Goal: Task Accomplishment & Management: Use online tool/utility

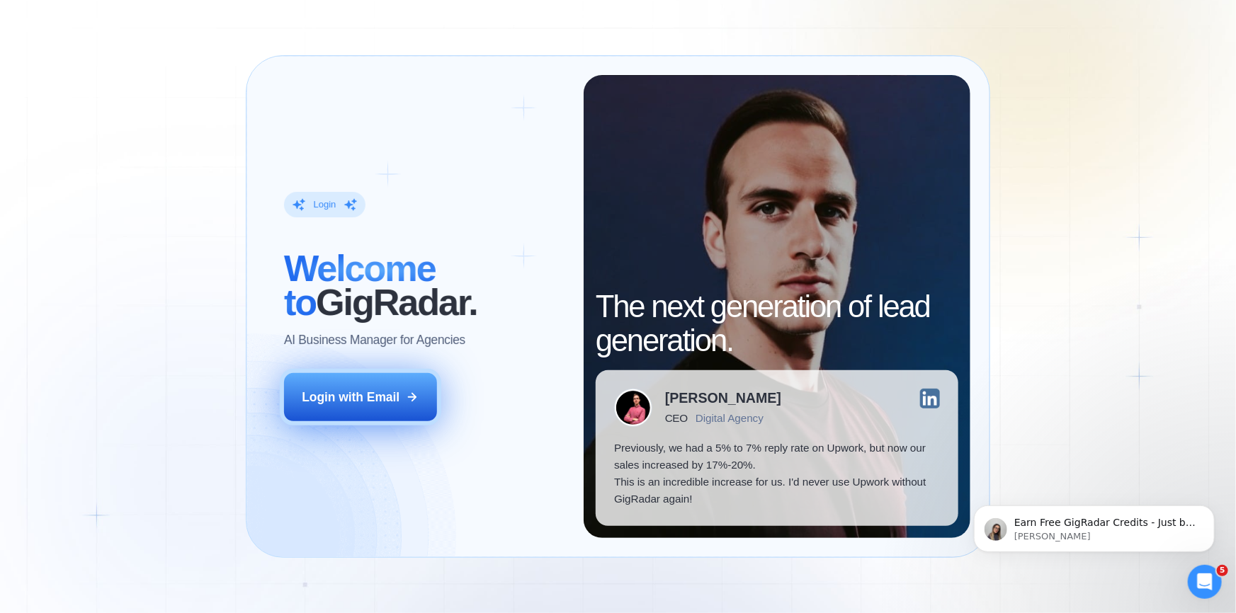
click at [397, 387] on button "Login with Email" at bounding box center [360, 397] width 153 height 48
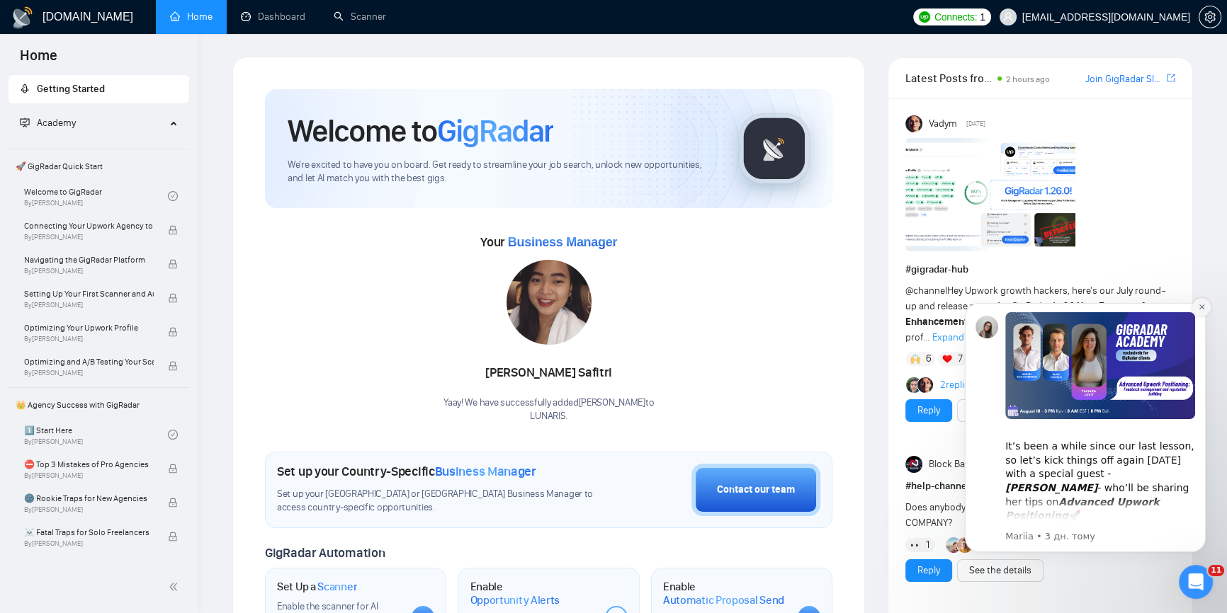
click at [1202, 310] on icon "Dismiss notification" at bounding box center [1202, 307] width 8 height 8
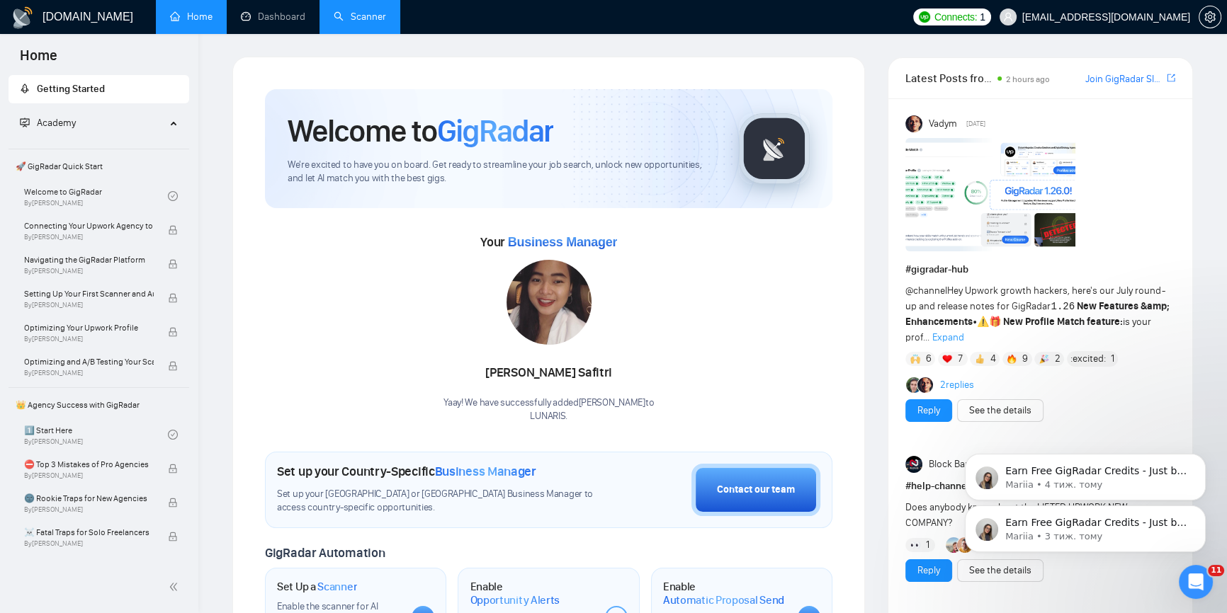
click at [357, 14] on link "Scanner" at bounding box center [360, 17] width 52 height 12
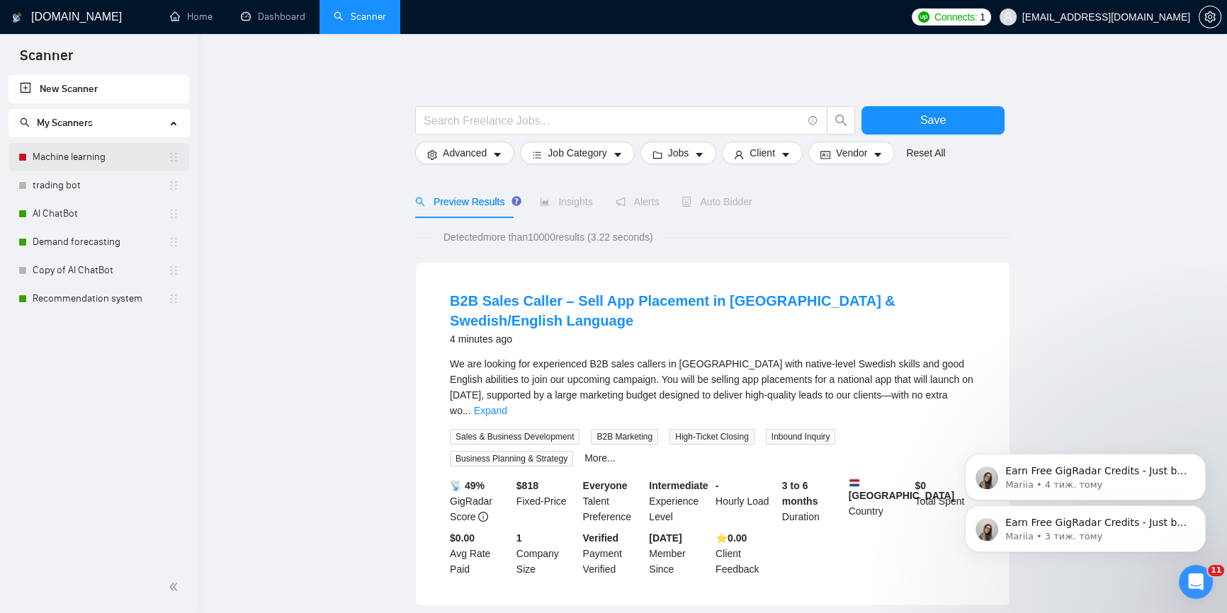
click at [132, 159] on link "Machine learning" at bounding box center [100, 157] width 135 height 28
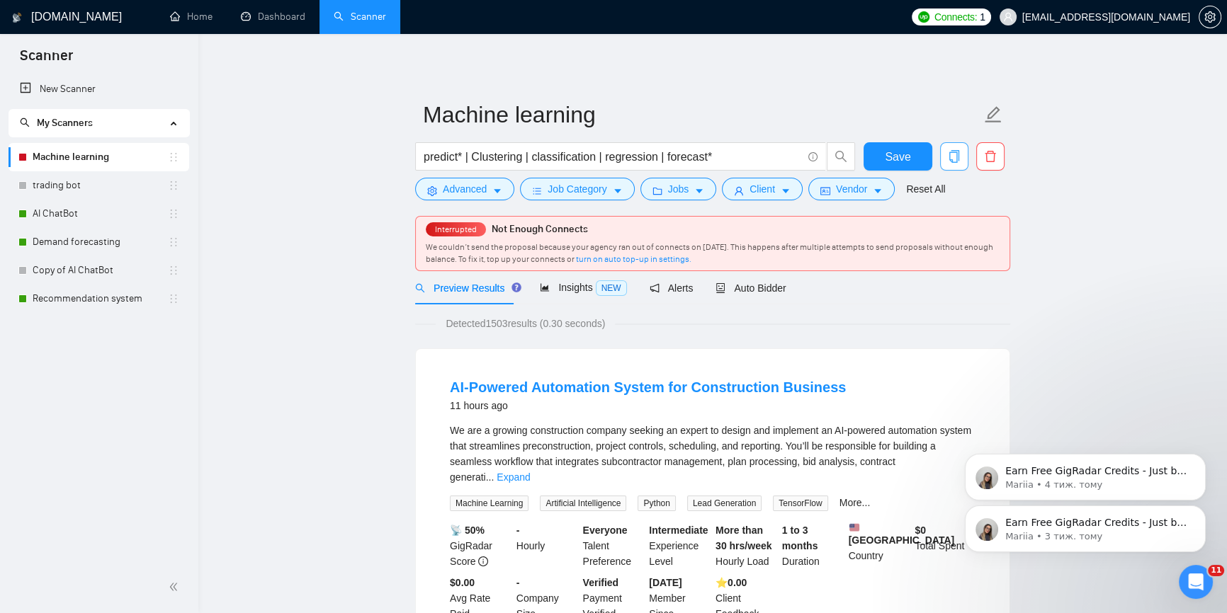
click at [949, 155] on icon "copy" at bounding box center [954, 156] width 10 height 13
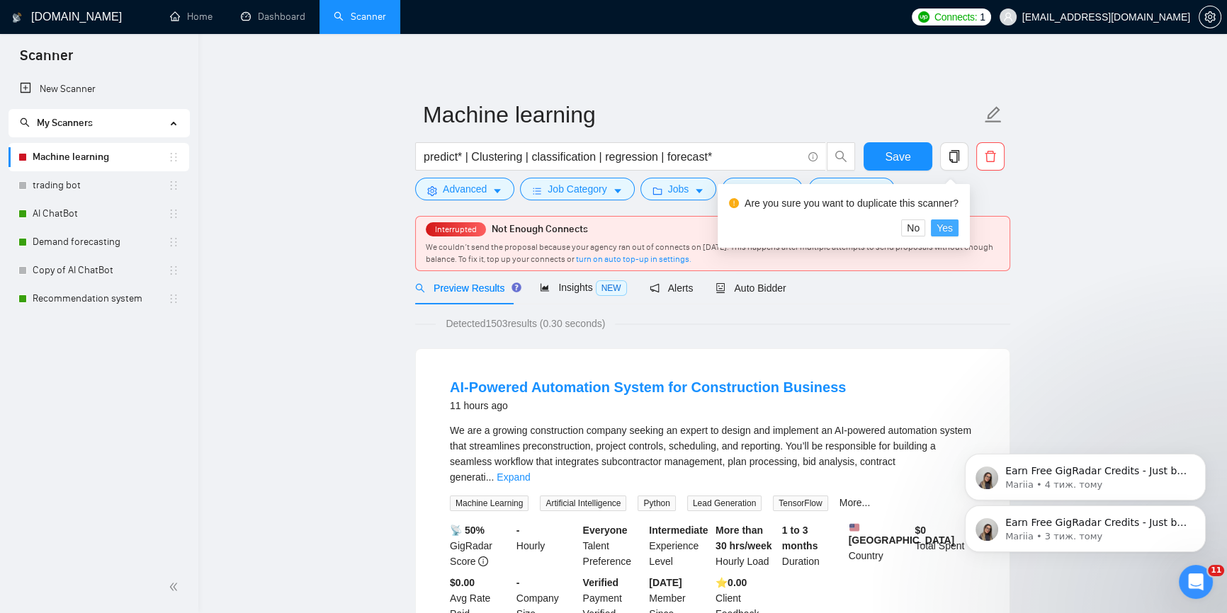
click at [948, 225] on span "Yes" at bounding box center [944, 228] width 16 height 16
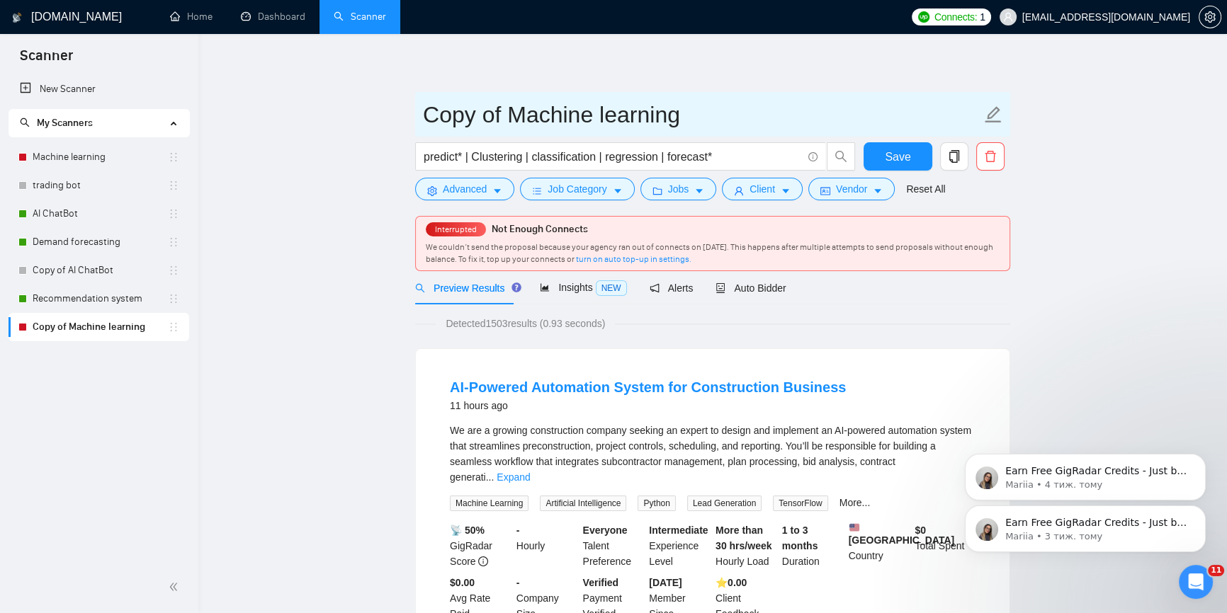
click at [992, 118] on icon "edit" at bounding box center [993, 115] width 18 height 18
drag, startPoint x: 698, startPoint y: 124, endPoint x: 336, endPoint y: 108, distance: 362.9
paste input "Document Process"
type input "Document Processing"
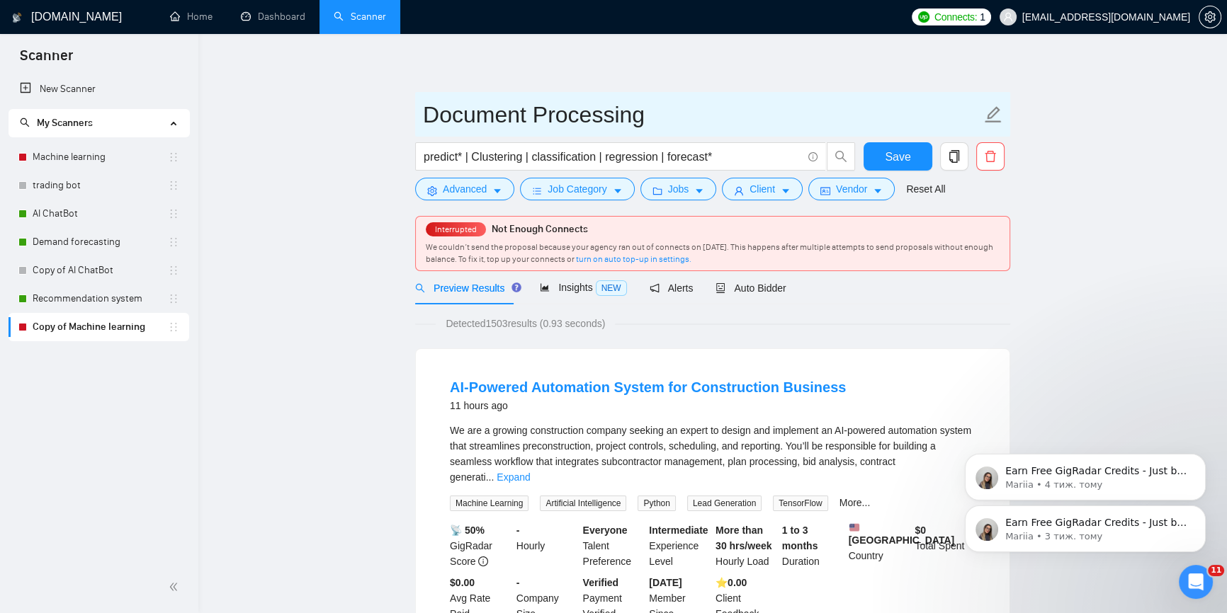
click at [985, 114] on icon "edit" at bounding box center [993, 115] width 18 height 18
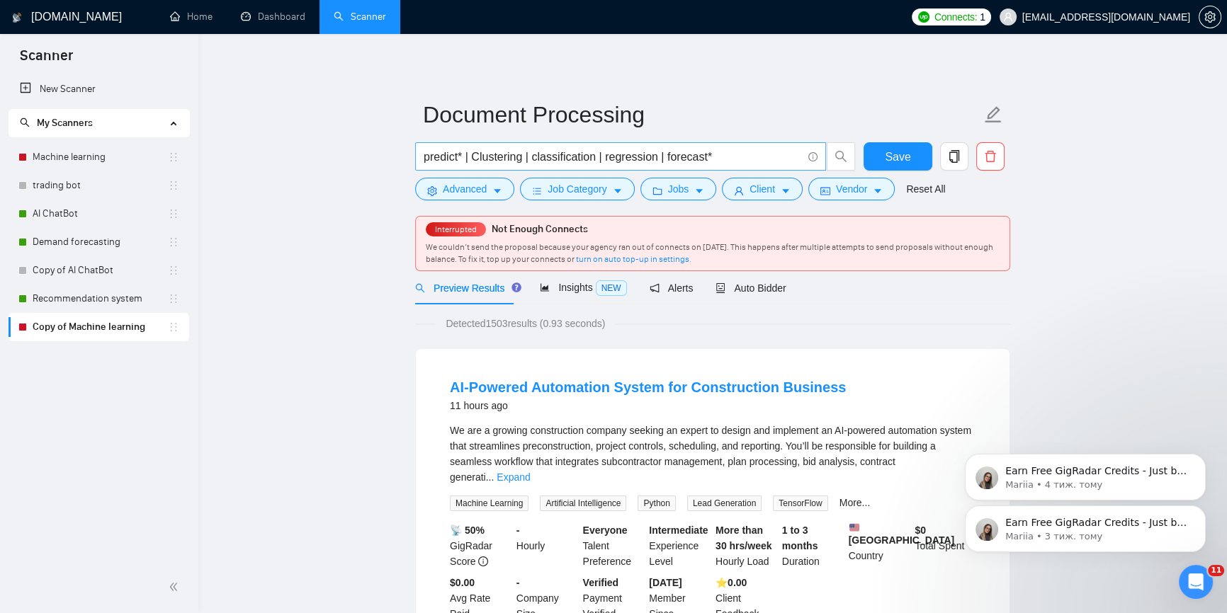
click at [690, 154] on input "predict* | Clustering | classification | regression | forecast*" at bounding box center [612, 157] width 378 height 18
paste input "((document processing) | (document automation) | (automated document extraction…"
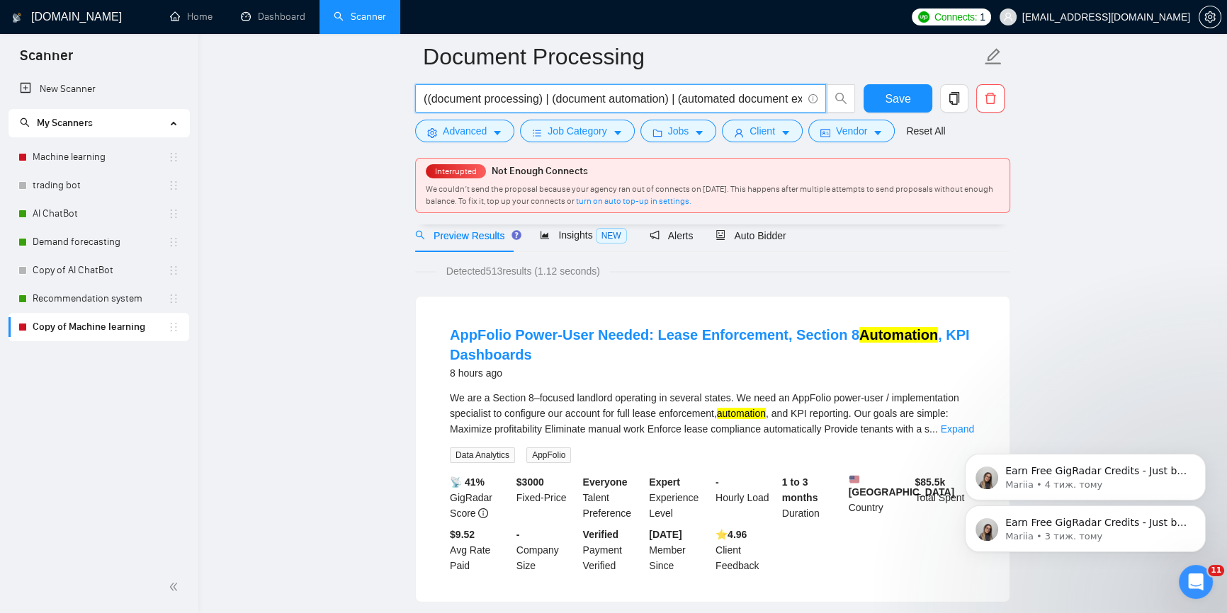
click at [584, 92] on input "((document processing) | (document automation) | (automated document extraction…" at bounding box center [612, 99] width 378 height 18
paste input "automated document processing) | (document automation pipeline) | (AI document …"
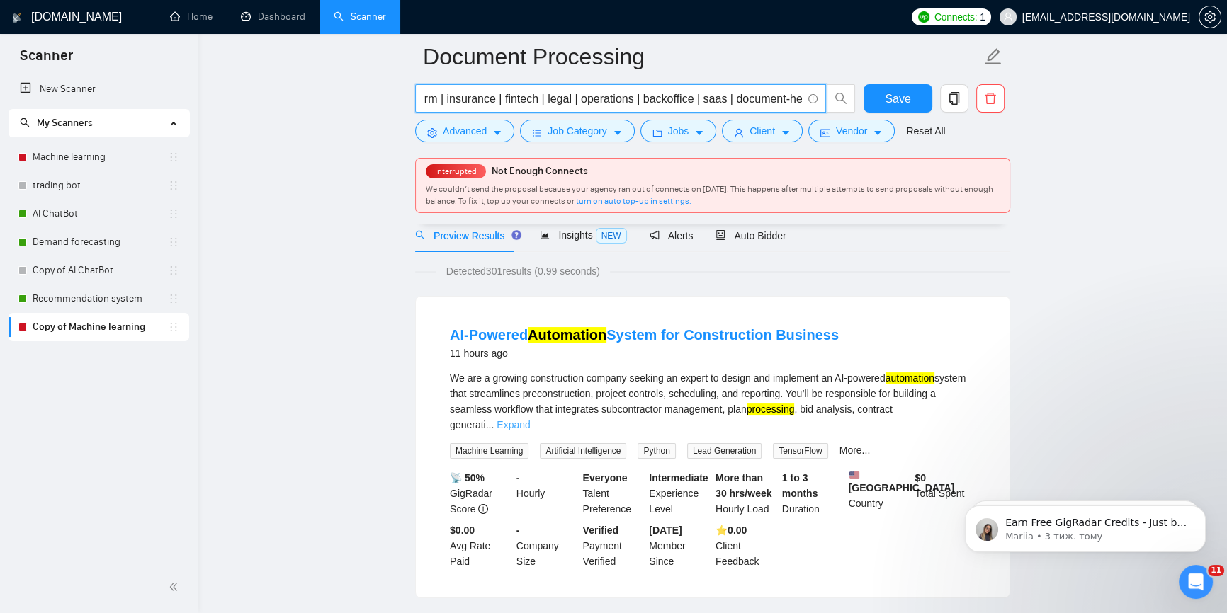
click at [530, 419] on link "Expand" at bounding box center [512, 424] width 33 height 11
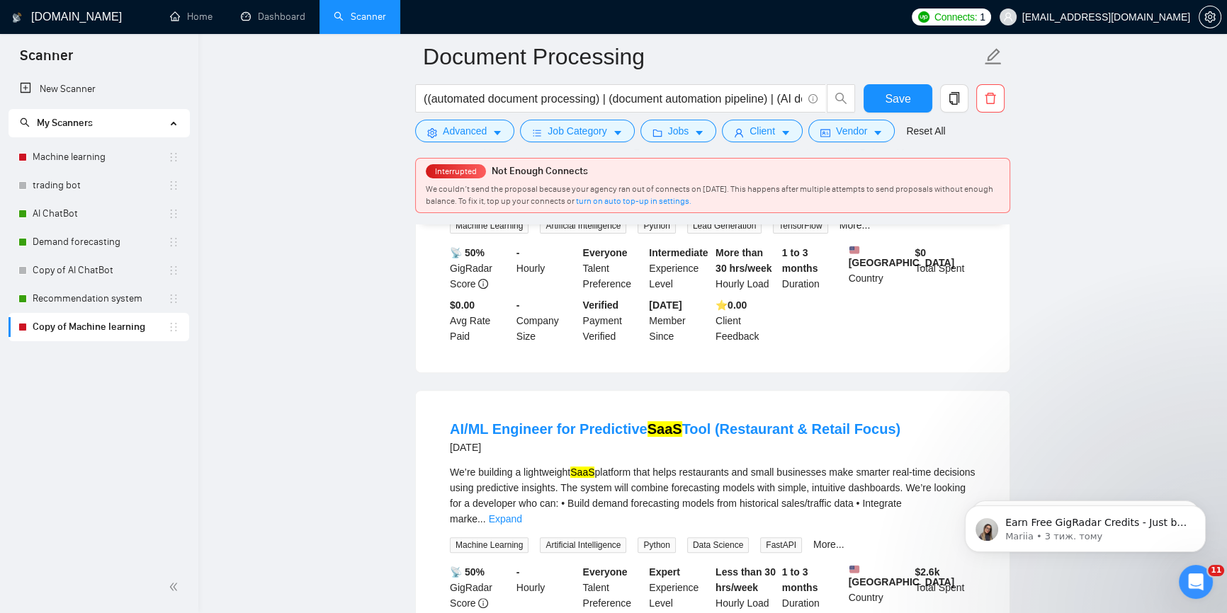
scroll to position [708, 0]
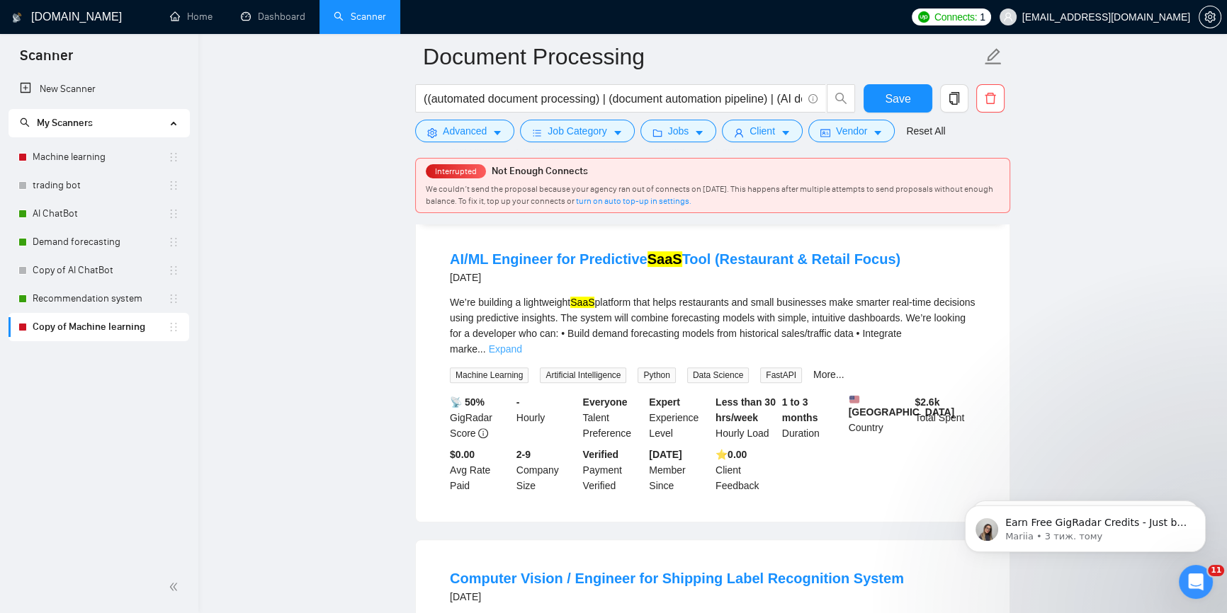
click at [522, 343] on link "Expand" at bounding box center [505, 348] width 33 height 11
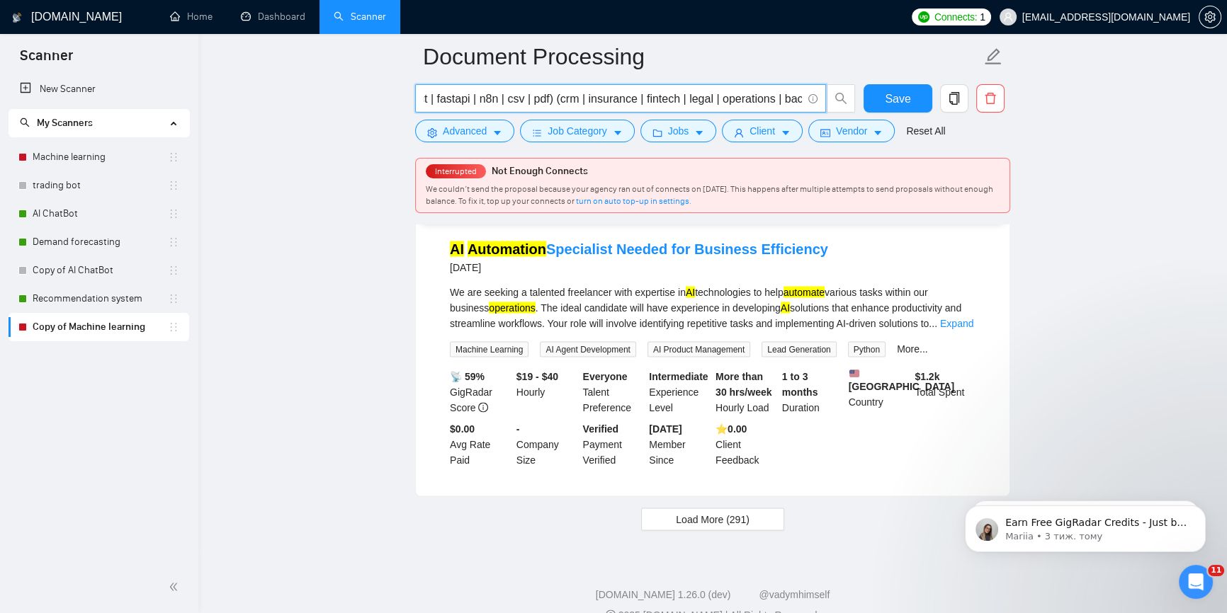
scroll to position [0, 2139]
drag, startPoint x: 756, startPoint y: 103, endPoint x: 749, endPoint y: 96, distance: 10.0
click at [744, 98] on input "((automated document processing) | (document automation pipeline) | (AI documen…" at bounding box center [612, 99] width 378 height 18
paste input "text"
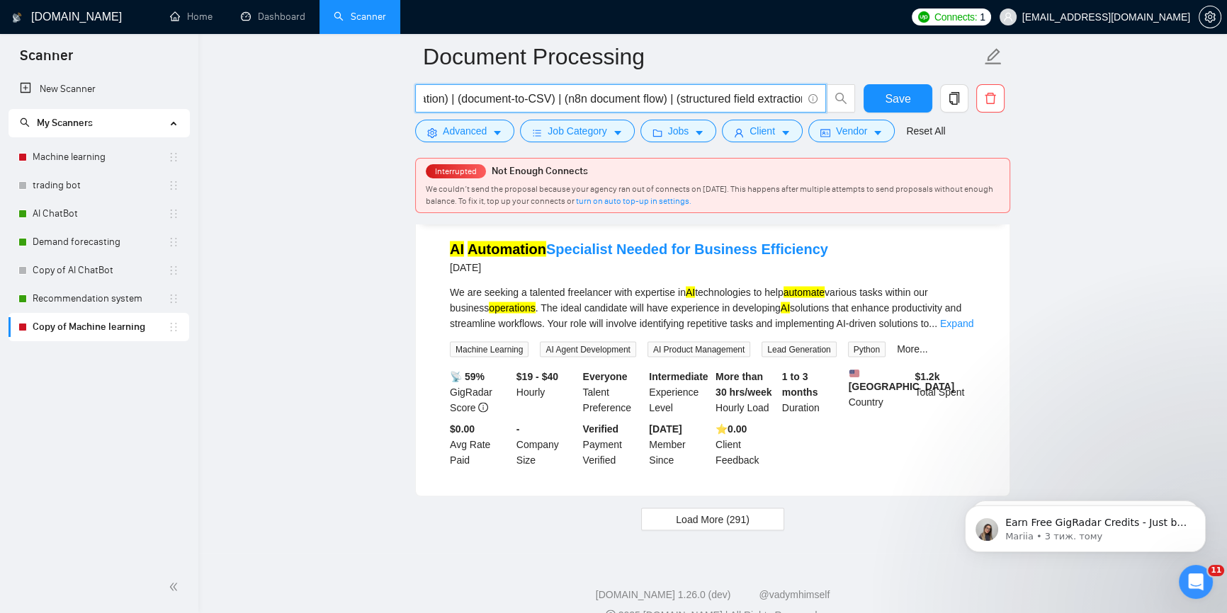
scroll to position [1812, 0]
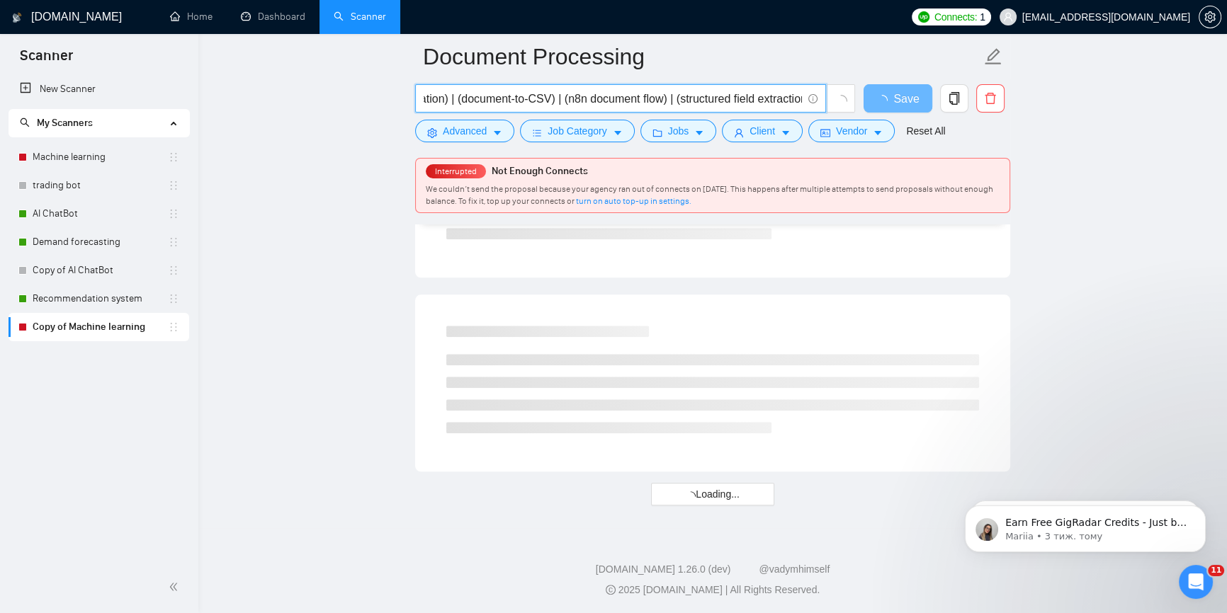
type input "((automated document processing) | (document automation pipeline) | (AI documen…"
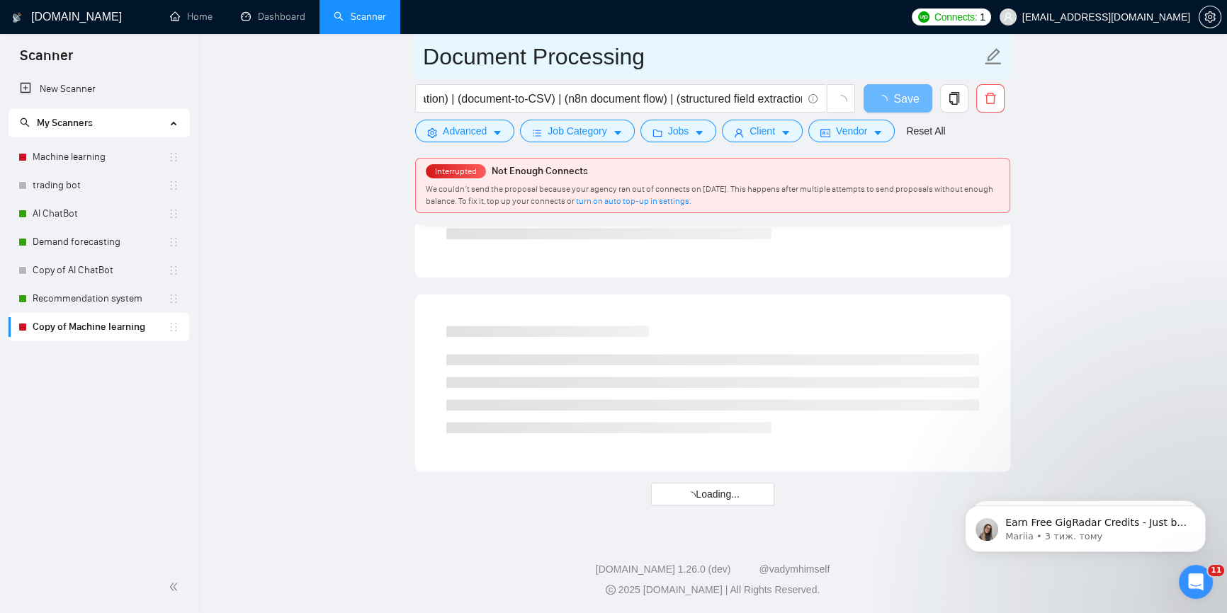
scroll to position [0, 0]
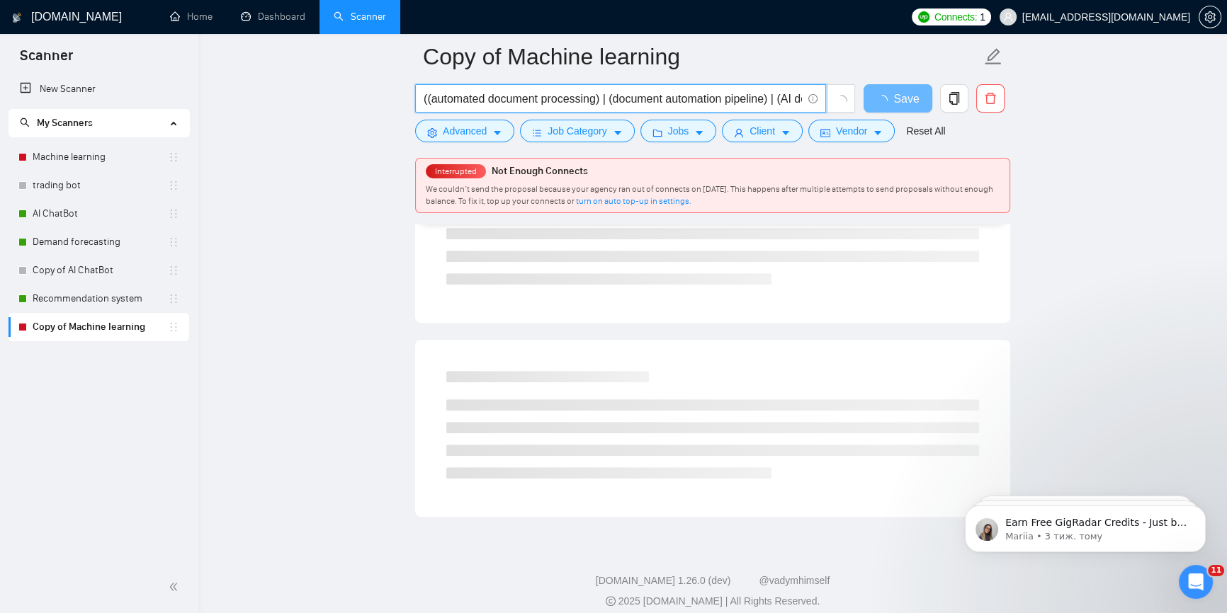
scroll to position [0, 1256]
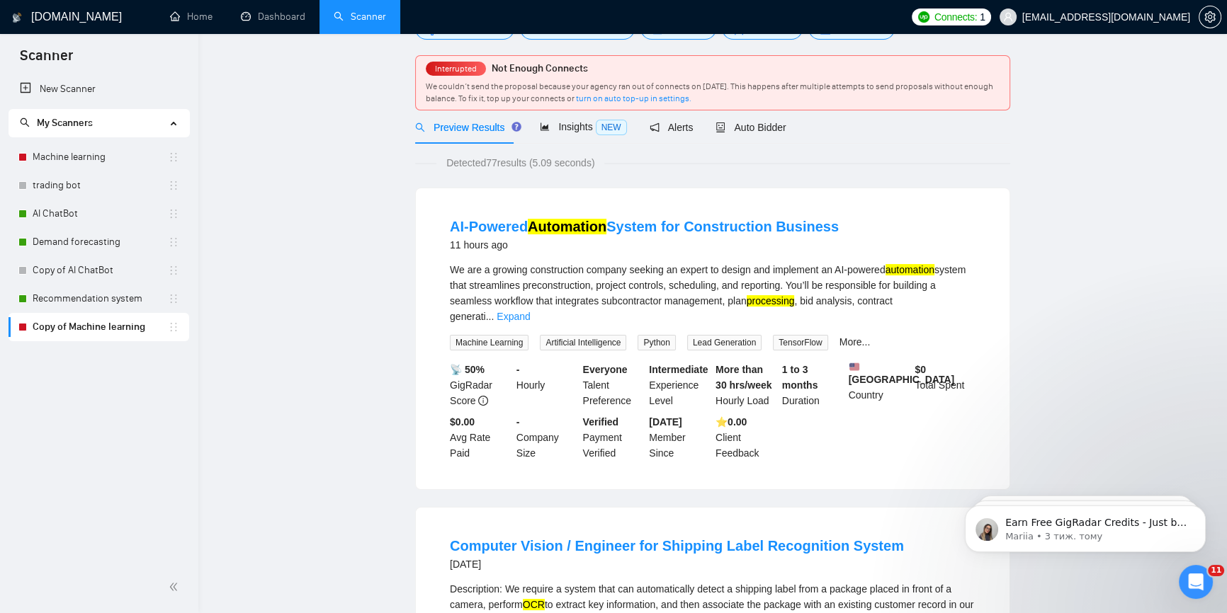
scroll to position [0, 0]
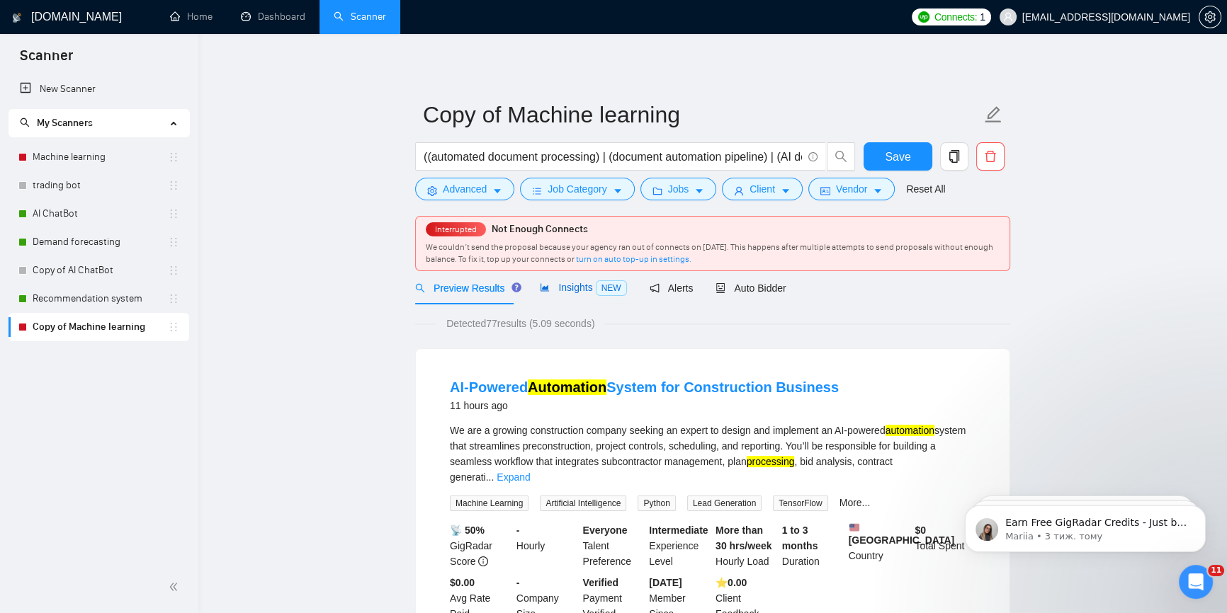
click at [564, 283] on span "Insights NEW" at bounding box center [583, 287] width 86 height 11
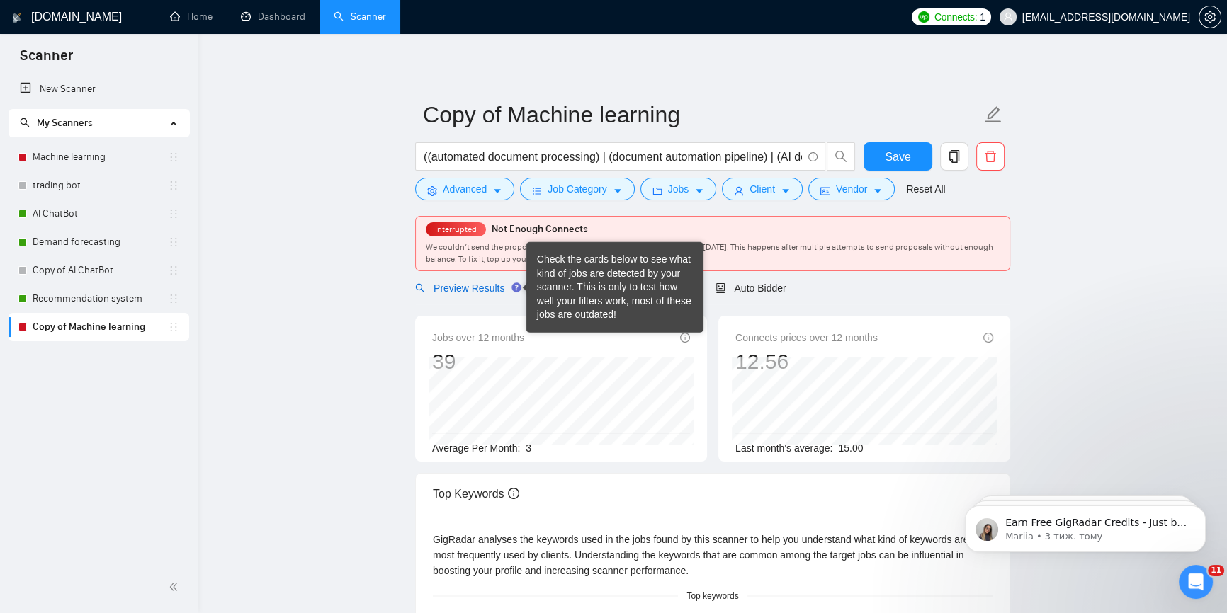
click at [496, 287] on span "Preview Results" at bounding box center [466, 288] width 102 height 11
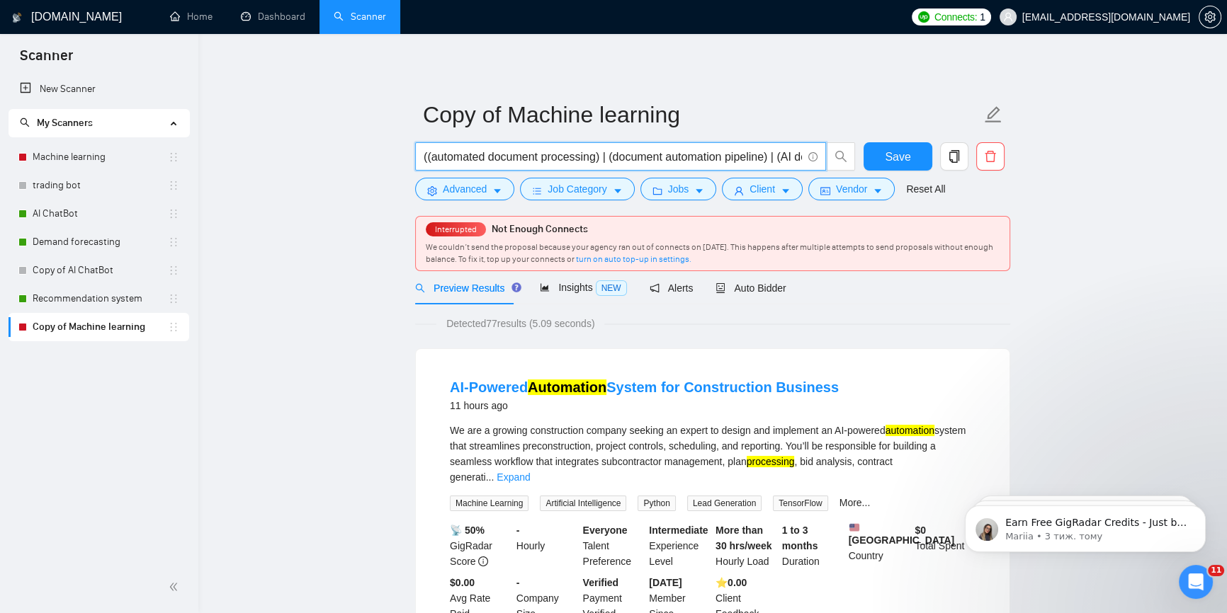
click at [731, 157] on input "((automated document processing) | (document automation pipeline) | (AI documen…" at bounding box center [612, 157] width 378 height 18
drag, startPoint x: 737, startPoint y: 156, endPoint x: 865, endPoint y: 165, distance: 127.8
click at [865, 165] on div "((automated document processing) | (document automation pipeline) | (AI documen…" at bounding box center [709, 159] width 595 height 35
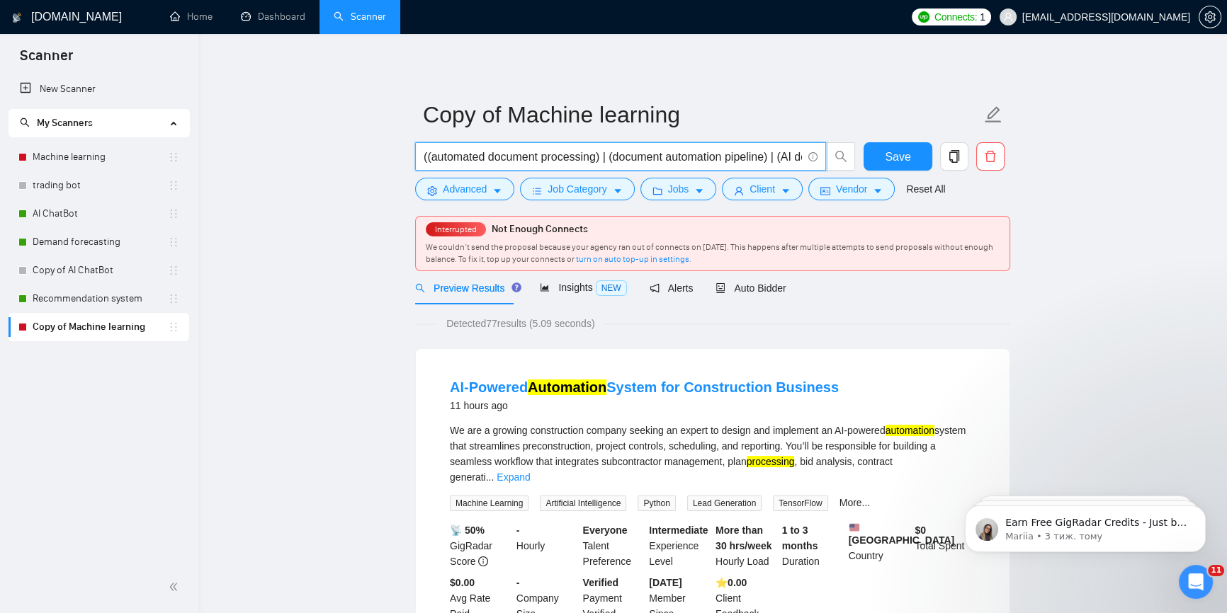
click at [635, 148] on input "((automated document processing) | (document automation pipeline) | (AI documen…" at bounding box center [612, 157] width 378 height 18
paste input "| (((document | invoice | pdf | parser | regex | extract) (ocr | automation | d…"
click at [594, 157] on input "((automated document processing) | (document automation pipeline) | (AI documen…" at bounding box center [612, 157] width 378 height 18
paste input "on-premise document automation) | (document AI engine) | (ocr data extraction a…"
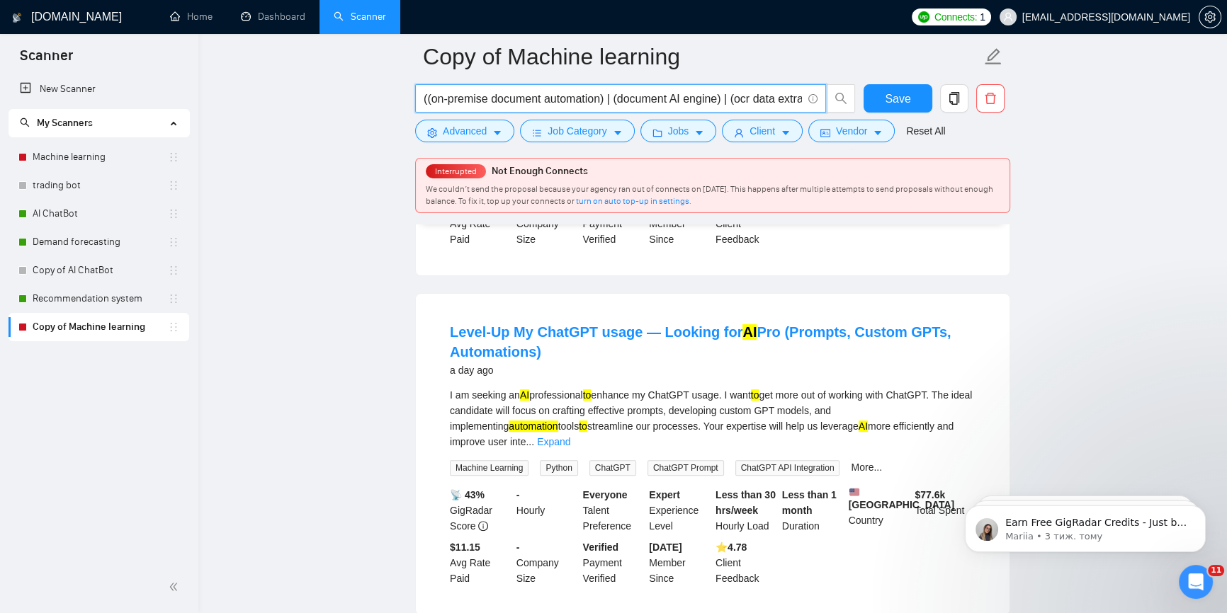
click at [570, 436] on link "Expand" at bounding box center [553, 441] width 33 height 11
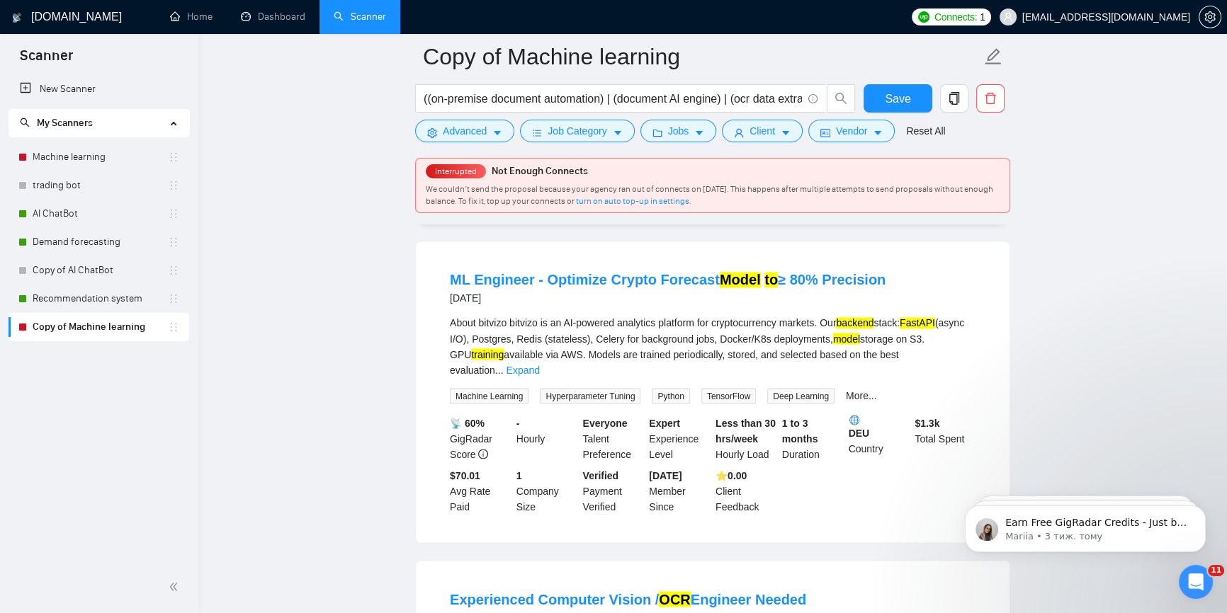
scroll to position [3025, 0]
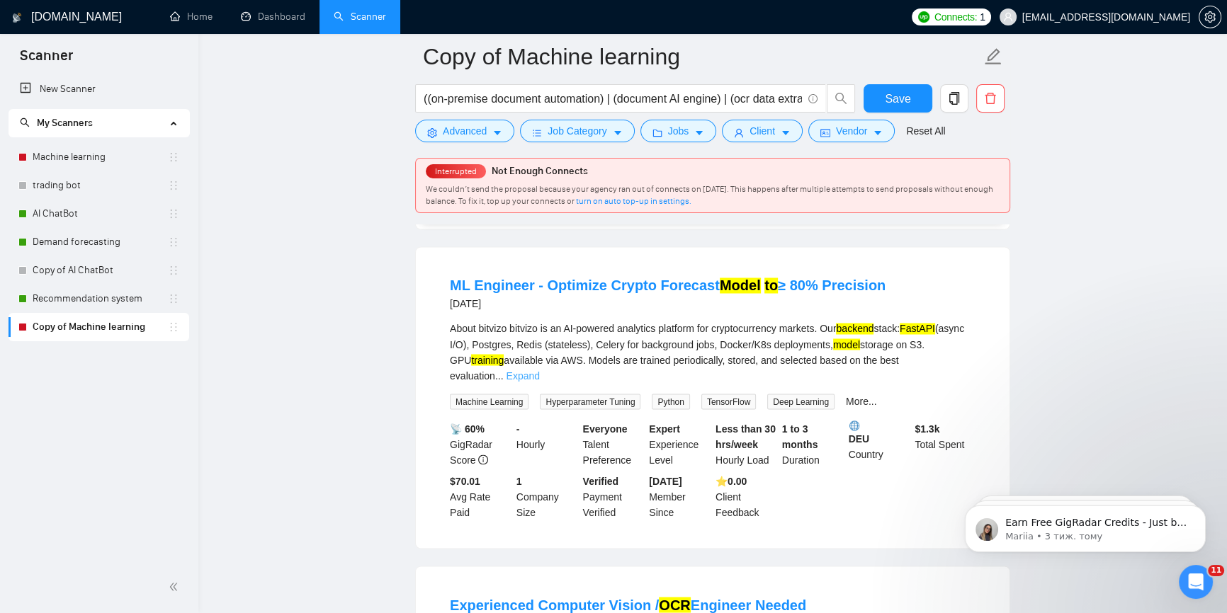
click at [540, 370] on link "Expand" at bounding box center [522, 375] width 33 height 11
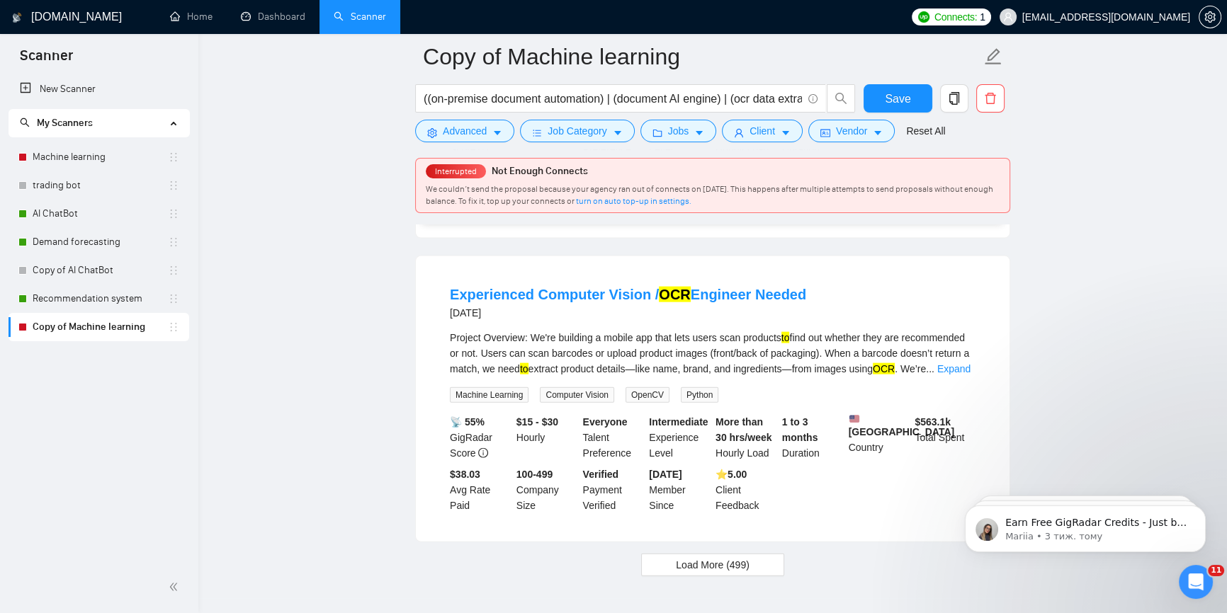
scroll to position [3909, 0]
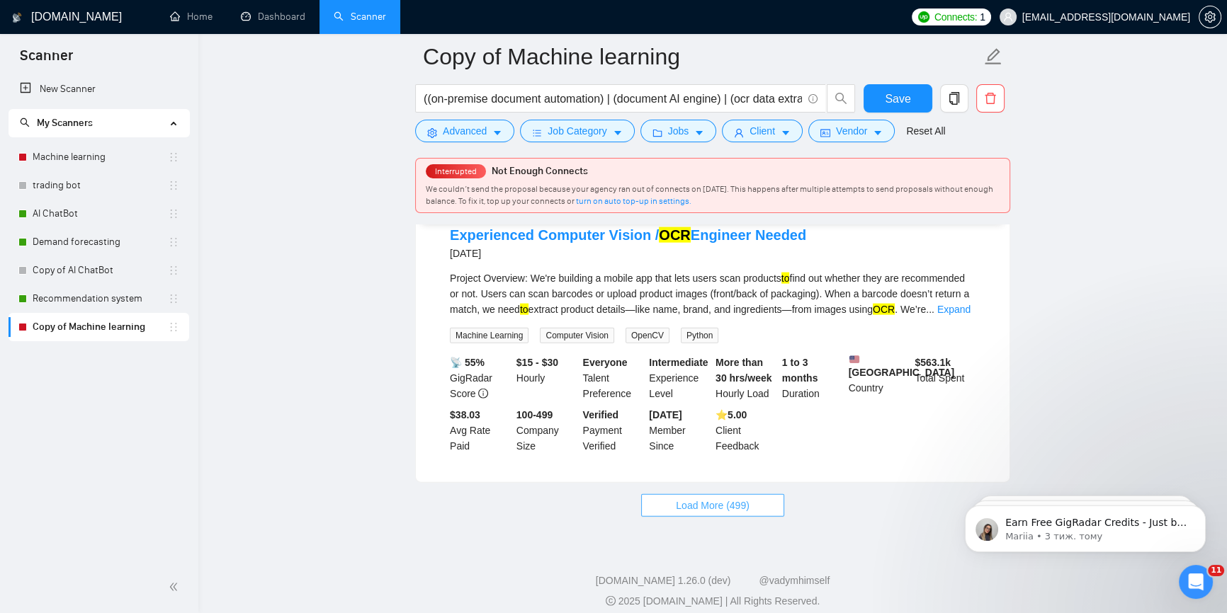
click at [704, 502] on button "Load More (499)" at bounding box center [712, 505] width 143 height 23
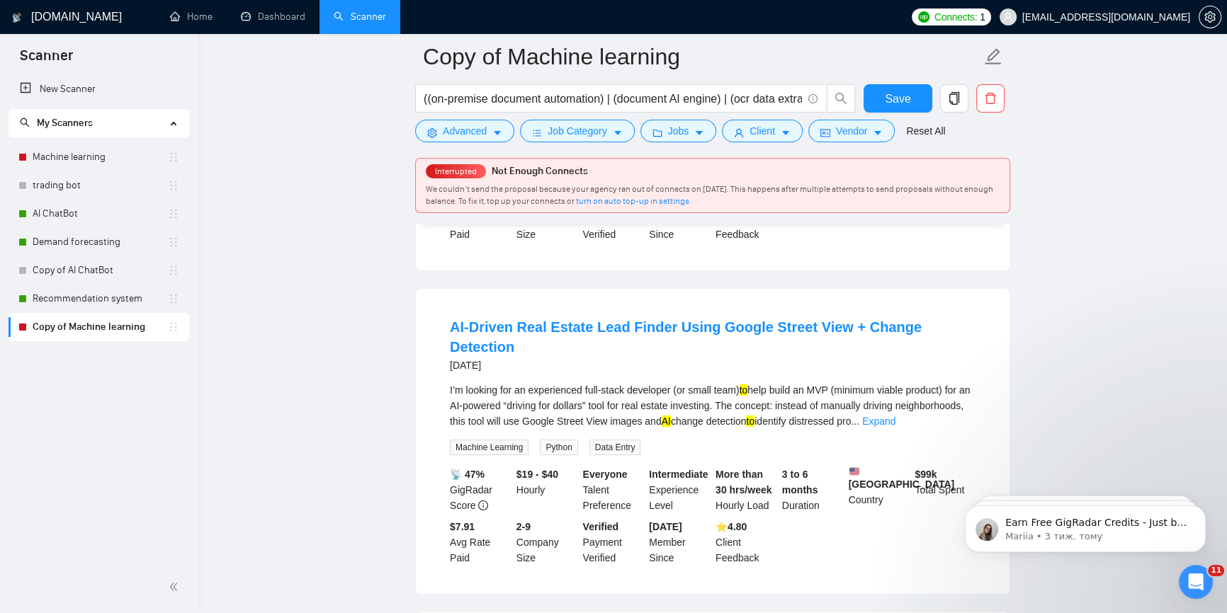
scroll to position [5841, 0]
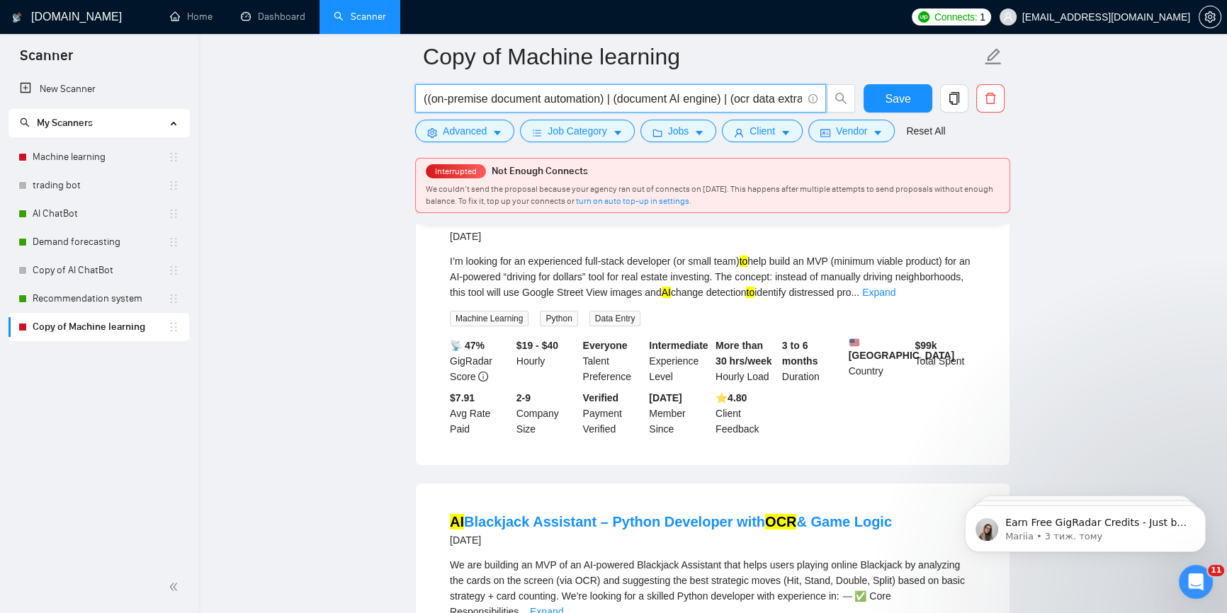
click at [545, 95] on input "((on-premise document automation) | (document AI engine) | (ocr data extraction…" at bounding box center [612, 99] width 378 height 18
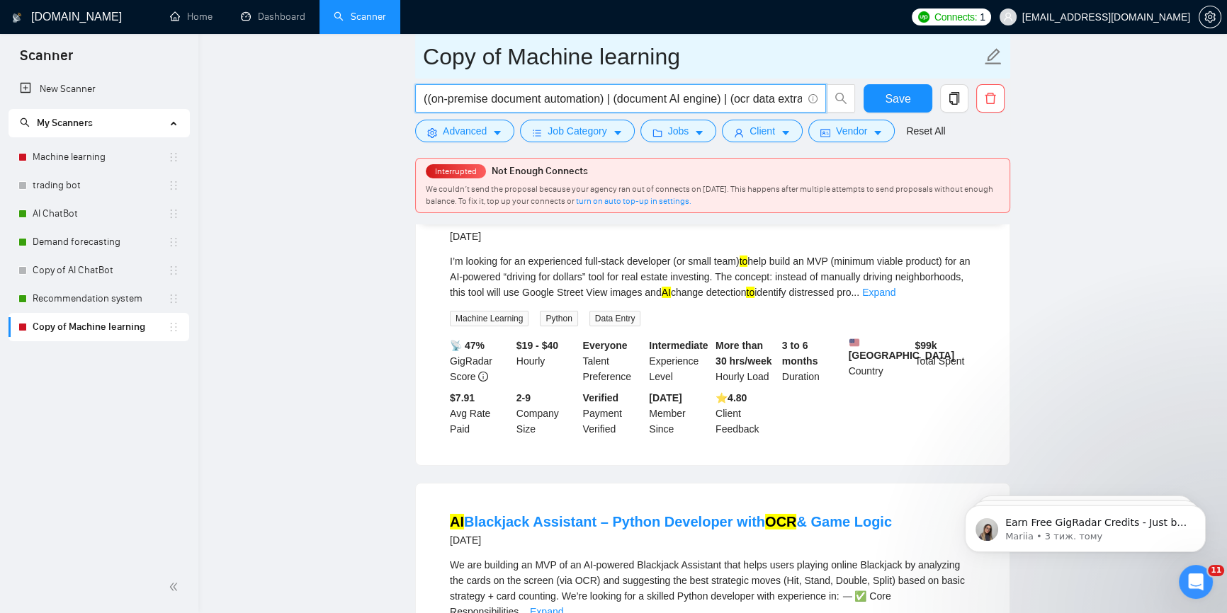
paste input ""invoice data extraction" | "document parsing api" | "ocr engine" | "on-premise…"
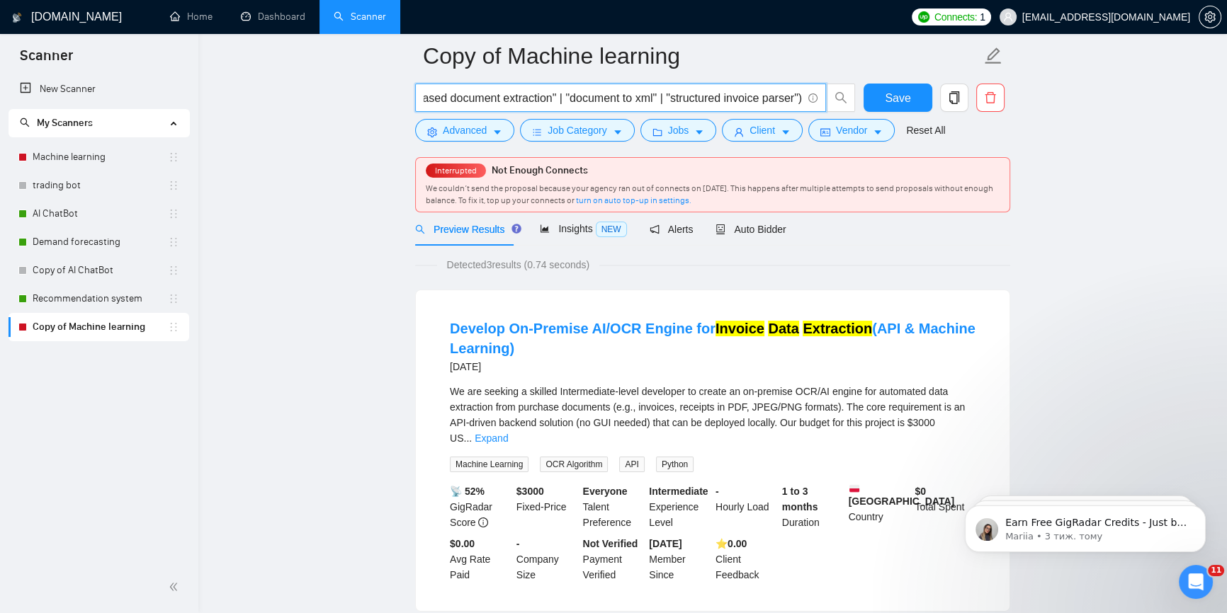
scroll to position [0, 0]
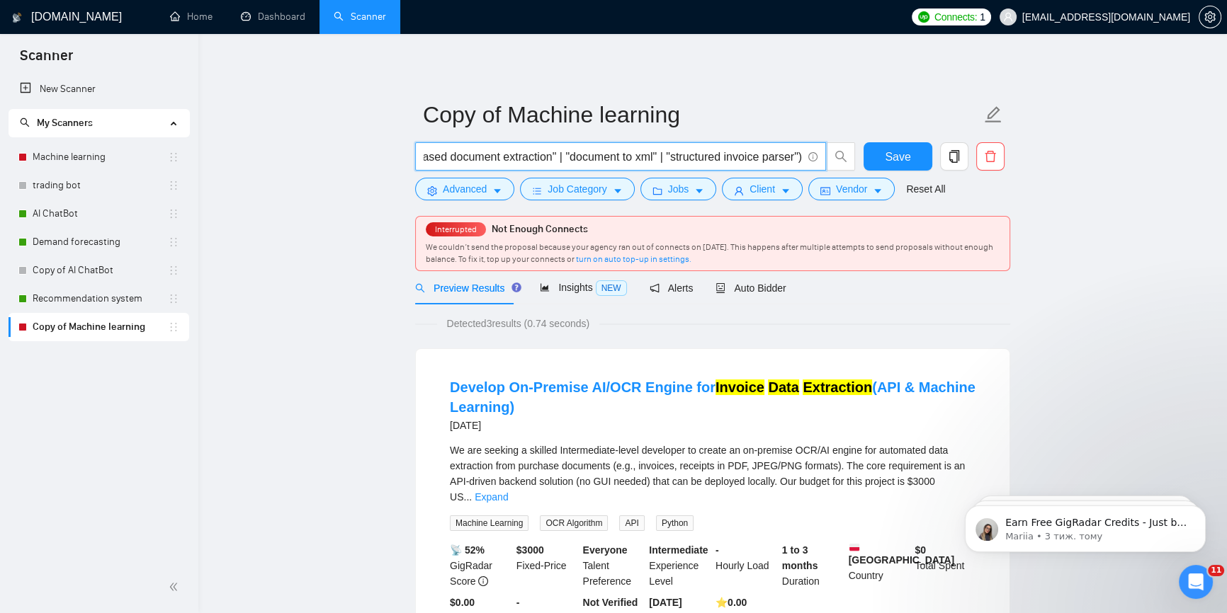
click at [669, 156] on input "("invoice data extraction" | "document parsing api" | "ocr engine" | "on-premis…" at bounding box center [612, 157] width 378 height 18
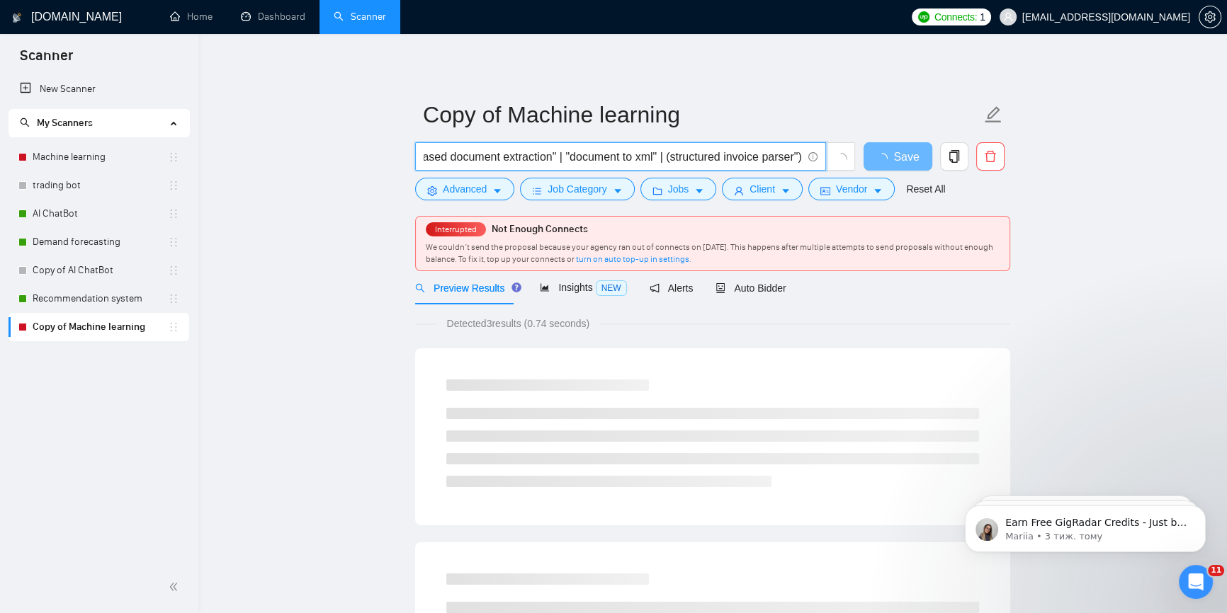
click at [797, 156] on input "("invoice data extraction" | "document parsing api" | "ocr engine" | "on-premis…" at bounding box center [612, 157] width 378 height 18
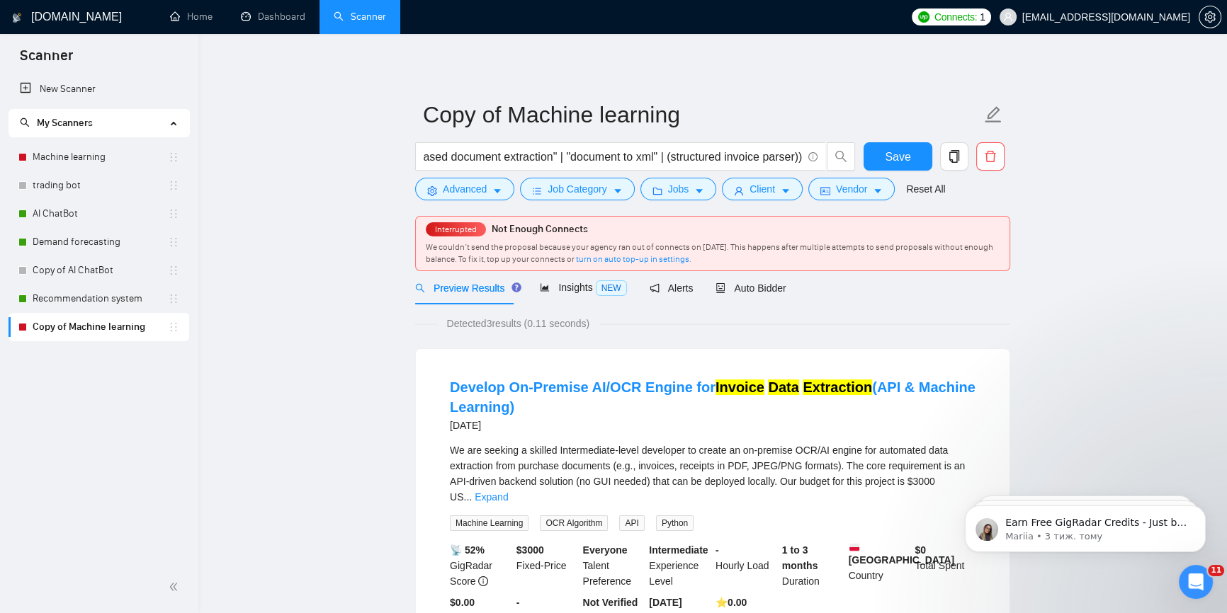
scroll to position [0, 0]
click at [591, 154] on input "("invoice data extraction" | "document parsing api" | "ocr engine" | "on-premis…" at bounding box center [612, 157] width 378 height 18
paste input "n8n automation" | "n8n workflow" | "n8n integration" | "ocr extraction" | "ocr …"
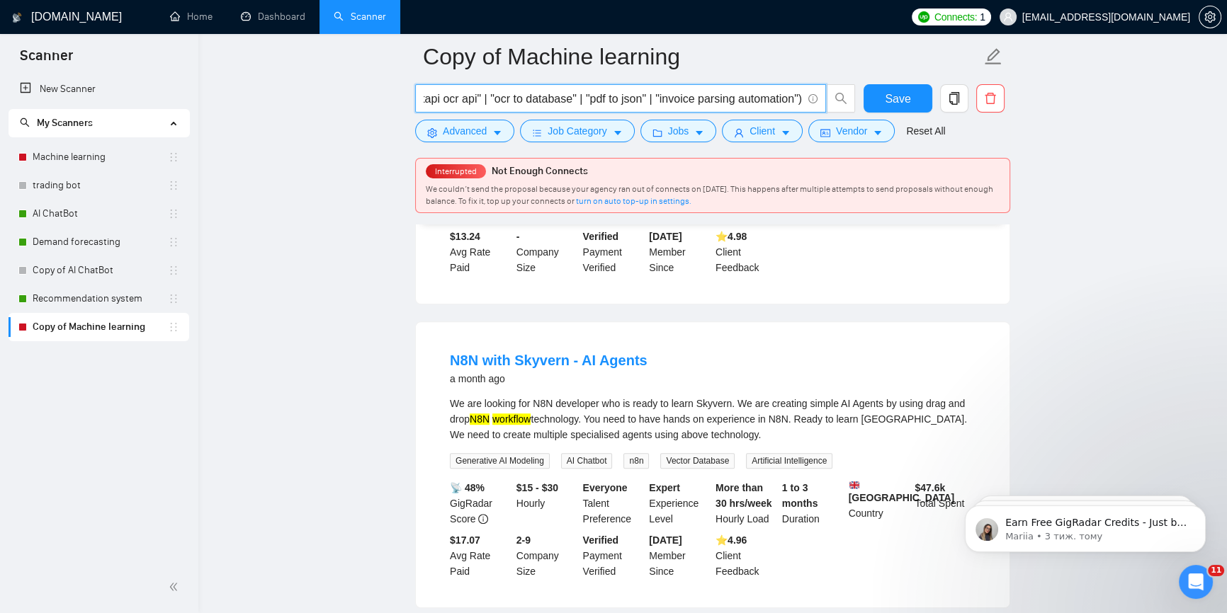
scroll to position [901, 0]
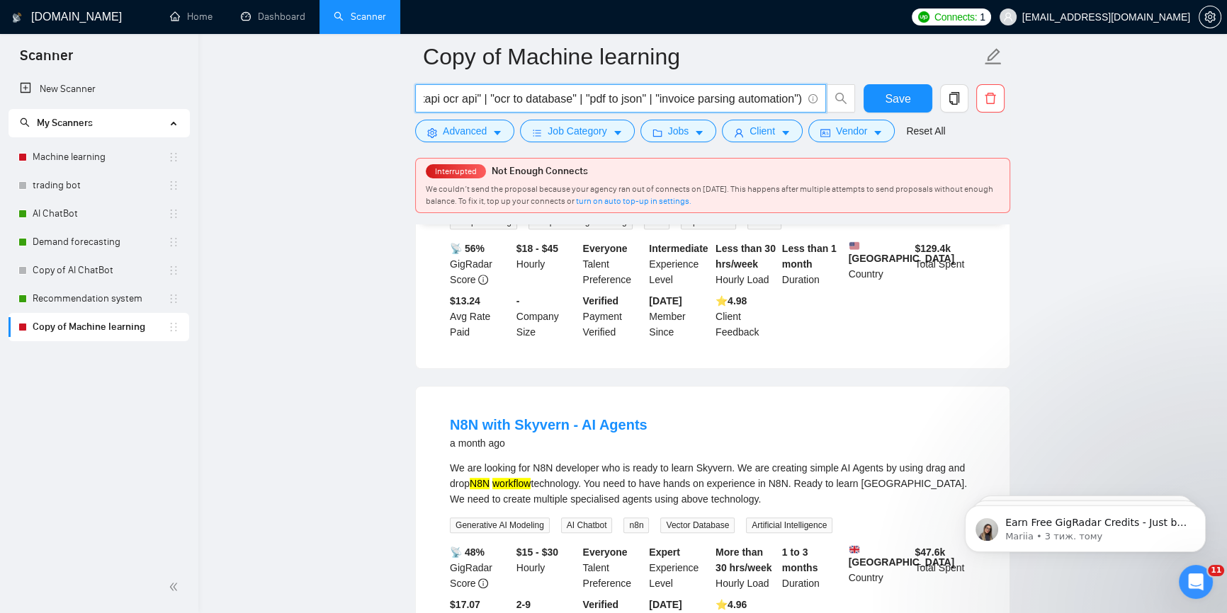
type input "("n8n automation" | "n8n workflow" | "n8n integration" | "ocr extraction" | "oc…"
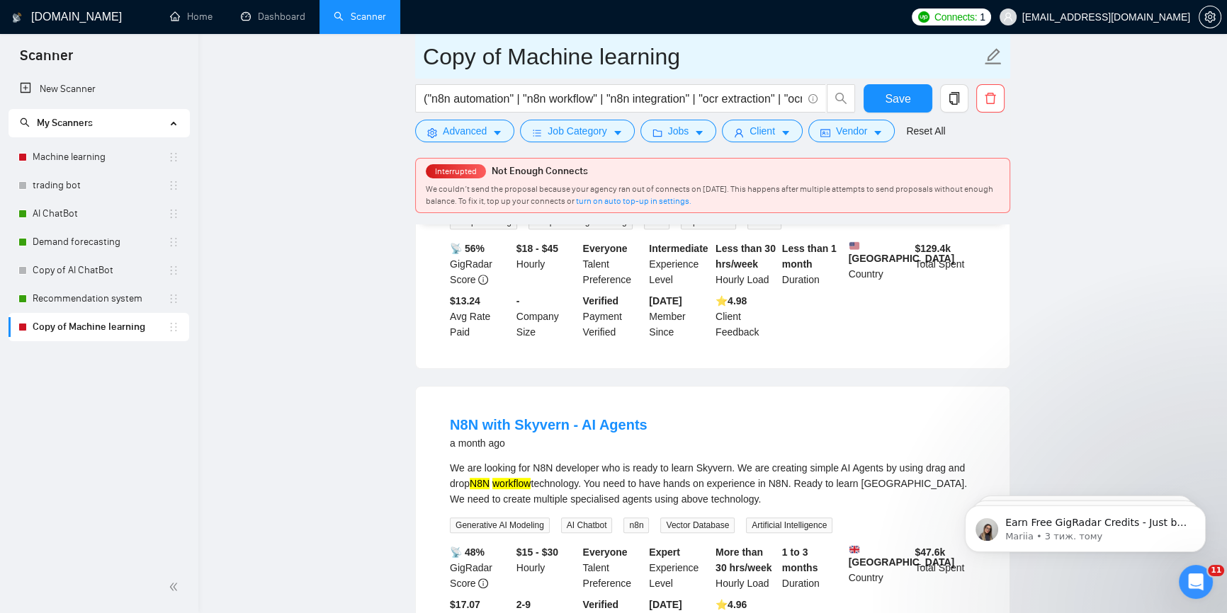
click at [590, 50] on input "Copy of Machine learning" at bounding box center [702, 56] width 558 height 35
paste input "Automated Document Process"
type input "Automated Document Processing"
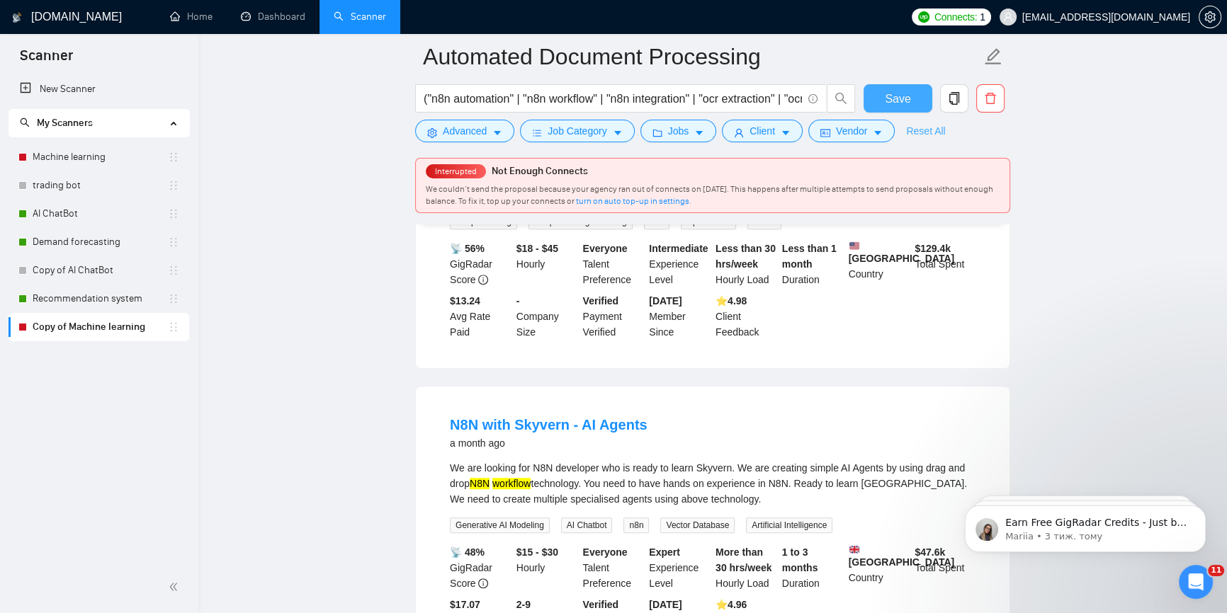
drag, startPoint x: 888, startPoint y: 92, endPoint x: 935, endPoint y: 134, distance: 62.7
click at [888, 91] on span "Save" at bounding box center [897, 99] width 25 height 18
click at [894, 91] on span "Save" at bounding box center [897, 99] width 25 height 18
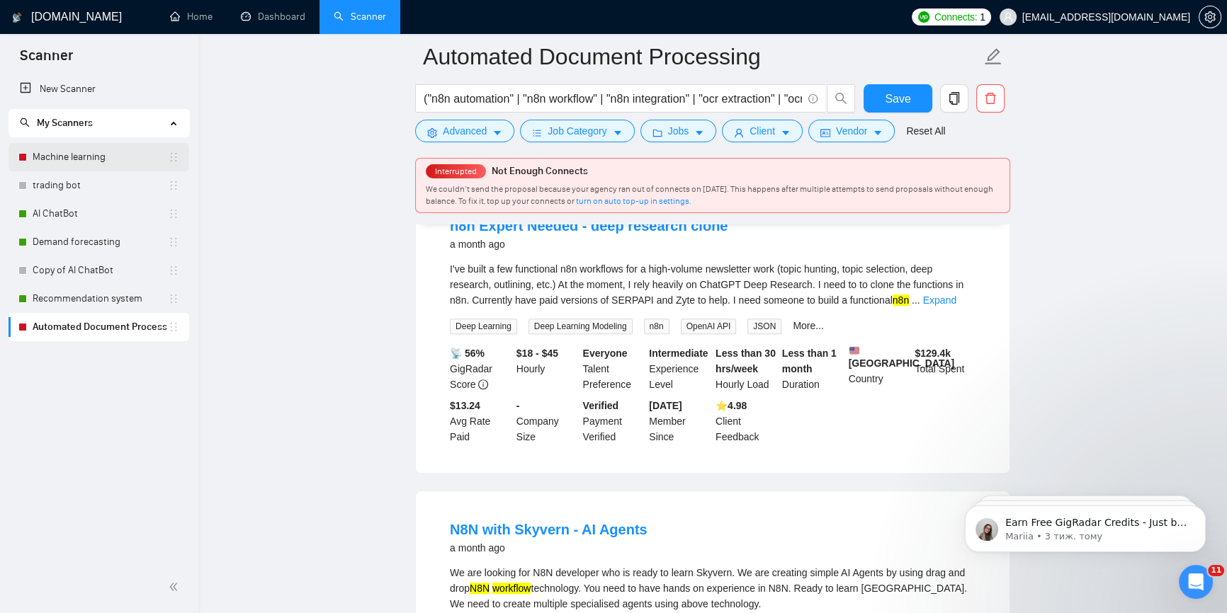
click at [103, 153] on link "Machine learning" at bounding box center [100, 157] width 135 height 28
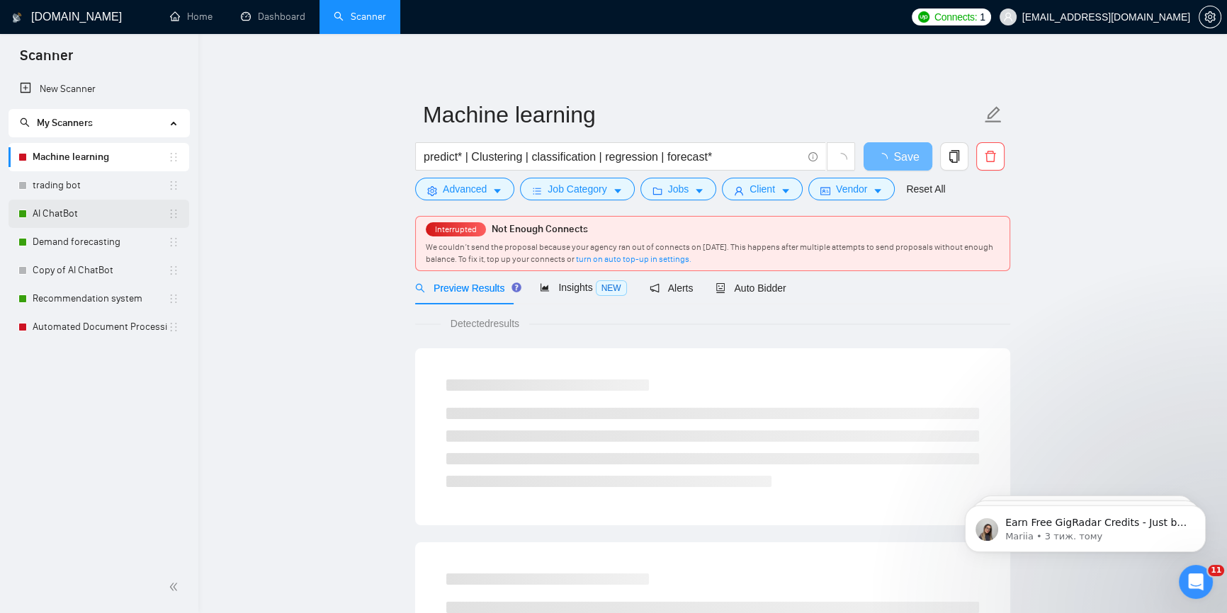
click at [76, 212] on link "AI ChatBot" at bounding box center [100, 214] width 135 height 28
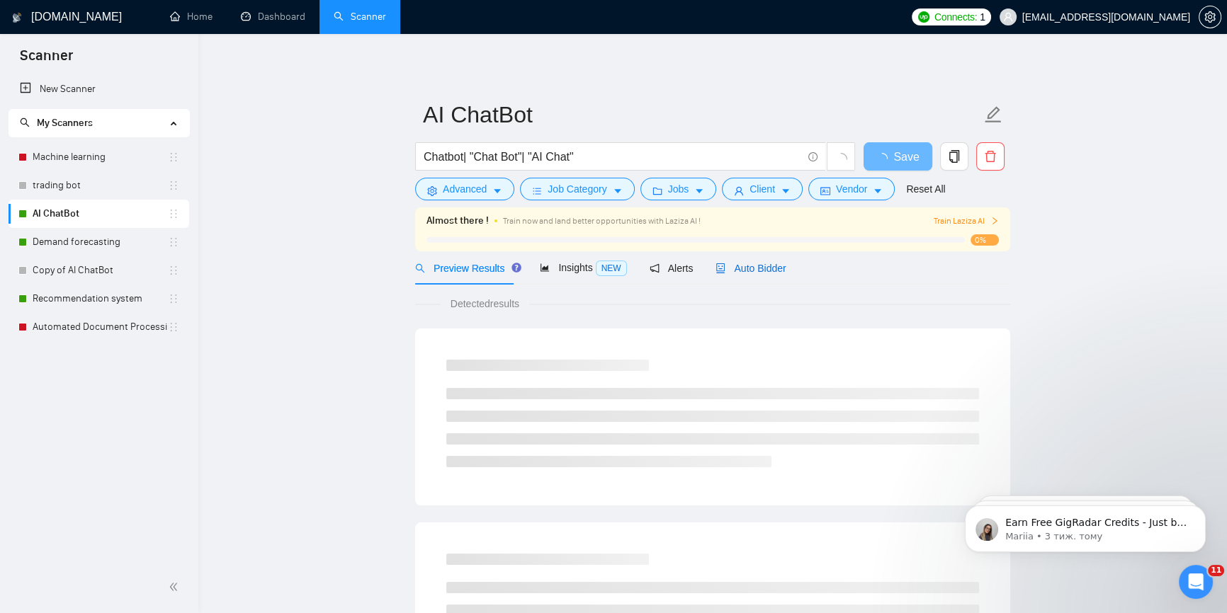
click at [752, 265] on span "Auto Bidder" at bounding box center [750, 268] width 70 height 11
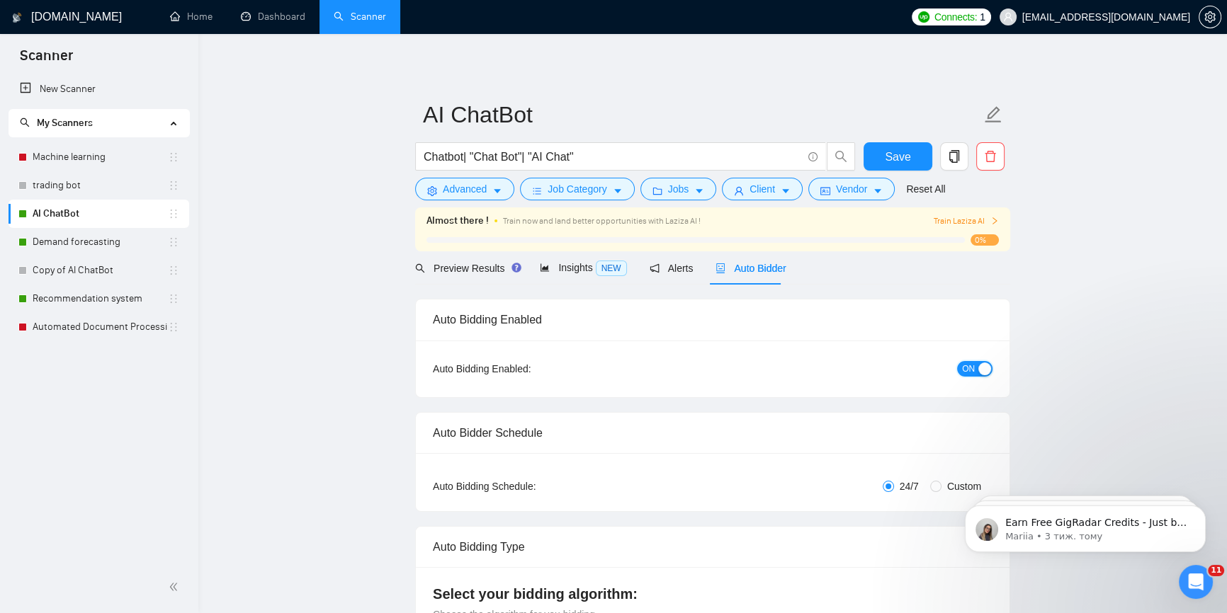
drag, startPoint x: 970, startPoint y: 364, endPoint x: 952, endPoint y: 372, distance: 19.3
click at [969, 365] on span "ON" at bounding box center [968, 369] width 13 height 16
click at [106, 241] on link "Demand forecasting" at bounding box center [100, 242] width 135 height 28
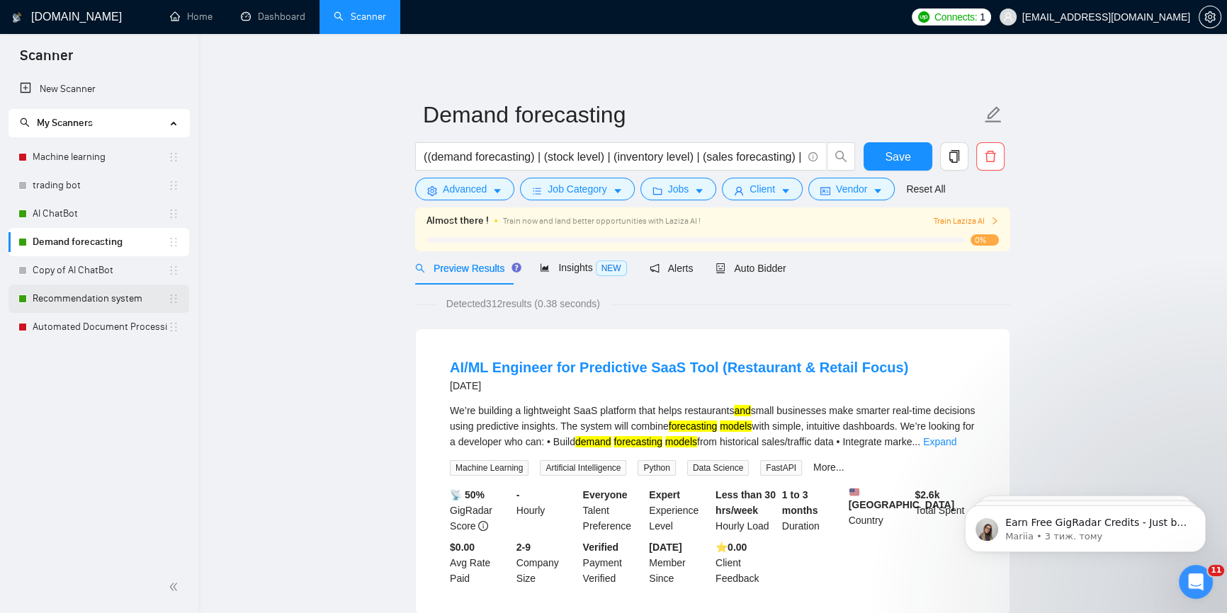
drag, startPoint x: 52, startPoint y: 294, endPoint x: 60, endPoint y: 290, distance: 9.5
click at [52, 293] on link "Recommendation system" at bounding box center [100, 299] width 135 height 28
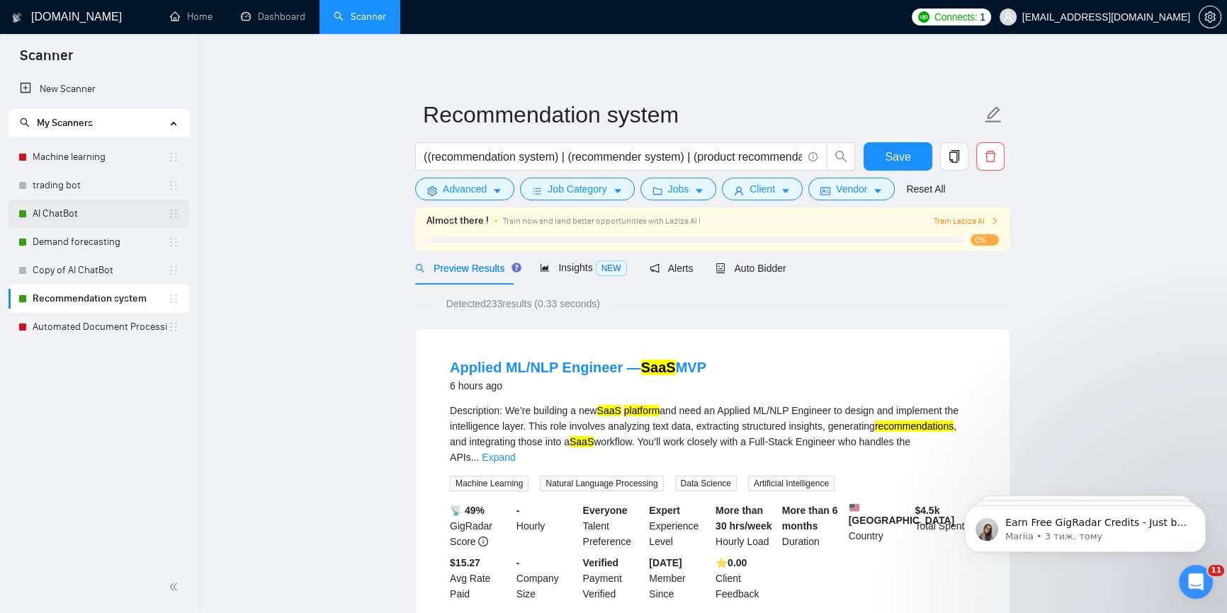
click at [81, 220] on link "AI ChatBot" at bounding box center [100, 214] width 135 height 28
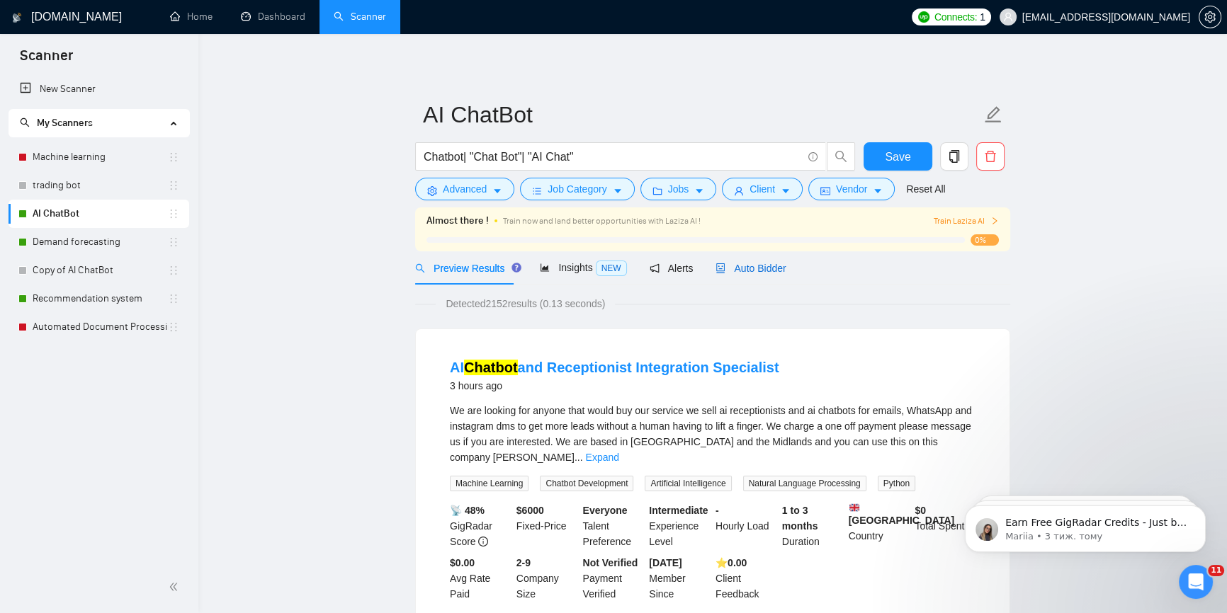
click at [746, 269] on span "Auto Bidder" at bounding box center [750, 268] width 70 height 11
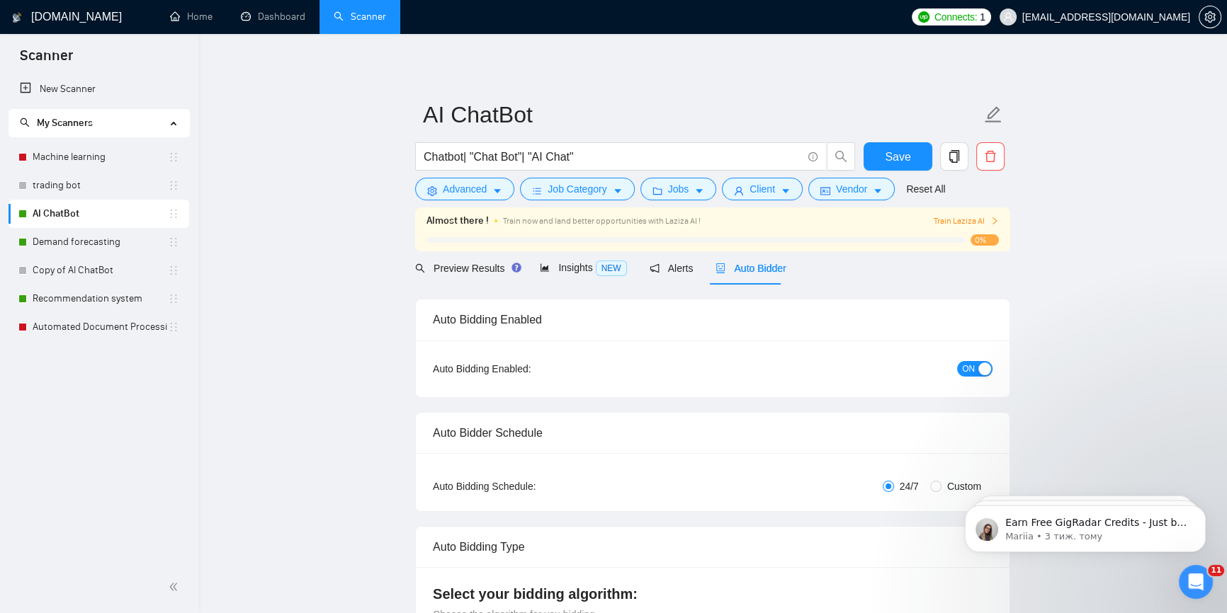
click at [976, 370] on button "ON" at bounding box center [974, 369] width 35 height 16
click at [904, 159] on span "Save" at bounding box center [897, 157] width 25 height 18
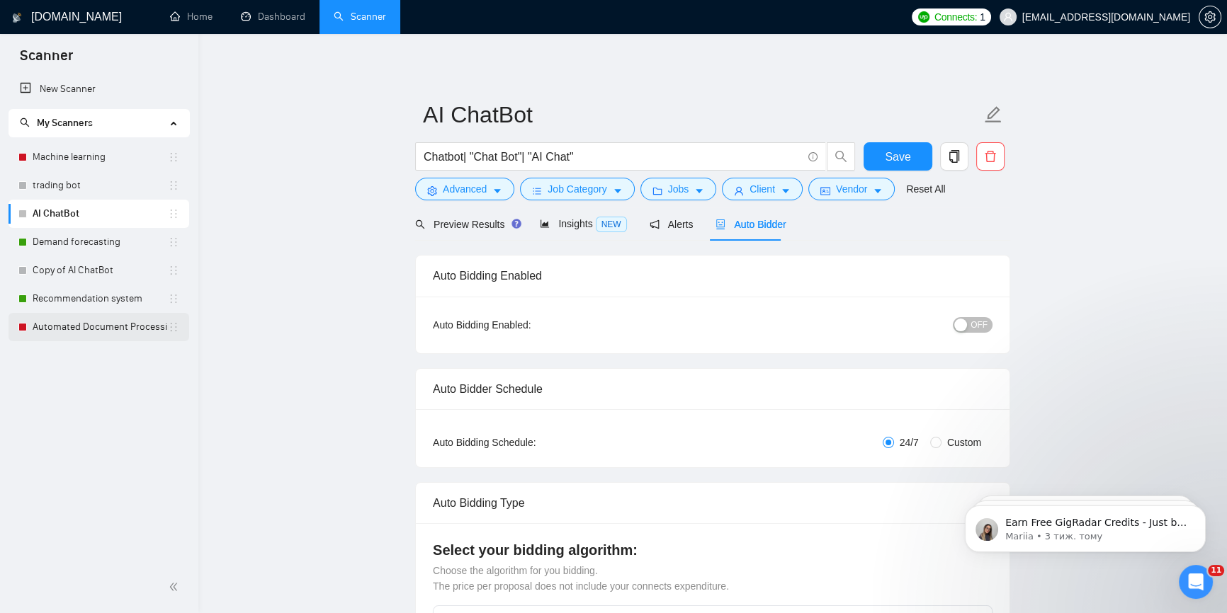
click at [106, 337] on link "Automated Document Processing" at bounding box center [100, 327] width 135 height 28
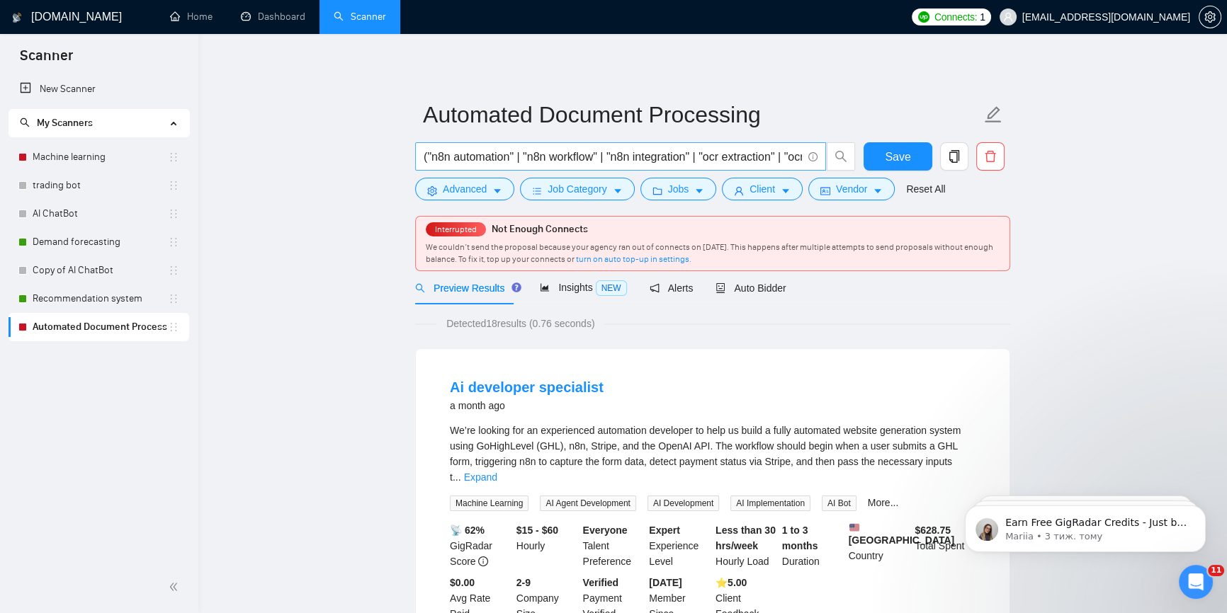
click at [693, 162] on input "("n8n automation" | "n8n workflow" | "n8n integration" | "ocr extraction" | "oc…" at bounding box center [612, 157] width 378 height 18
click at [508, 156] on input "("n8n automation" | "n8n workflow" | "n8n integration" | "ocr extraction" | "oc…" at bounding box center [612, 157] width 378 height 18
paste input "n8n automation | n8n workflow | n8n integration | ocr extraction | ocr document…"
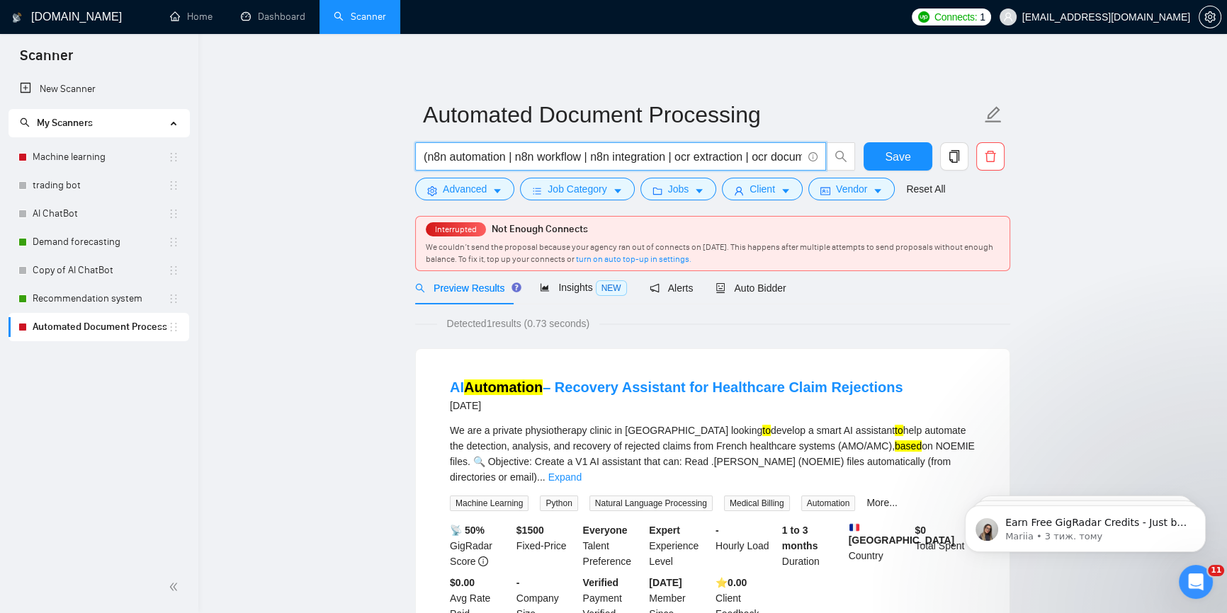
click at [563, 157] on input "(n8n automation | n8n workflow | n8n integration | ocr extraction | ocr documen…" at bounding box center [612, 157] width 378 height 18
click at [558, 158] on input "(n8n automation | n8n workflow | n8n integration | ocr extraction | ocr documen…" at bounding box center [612, 157] width 378 height 18
paste input "(n8n automation) | (n8n workflow) | (n8n integration) | (ocr extraction) | (ocr…"
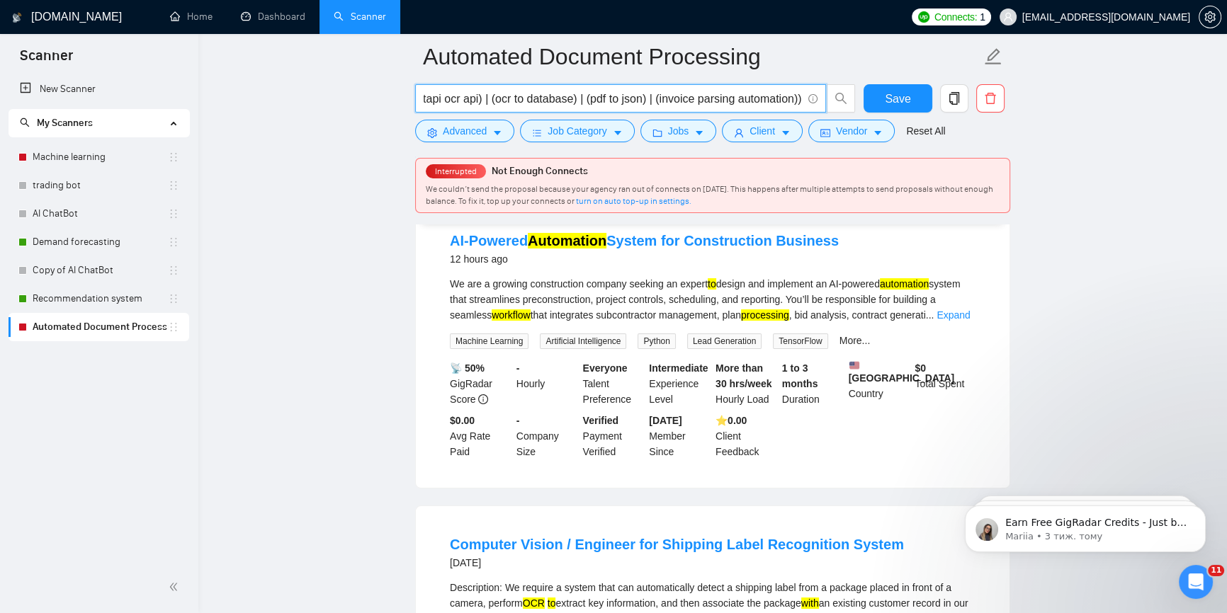
scroll to position [64, 0]
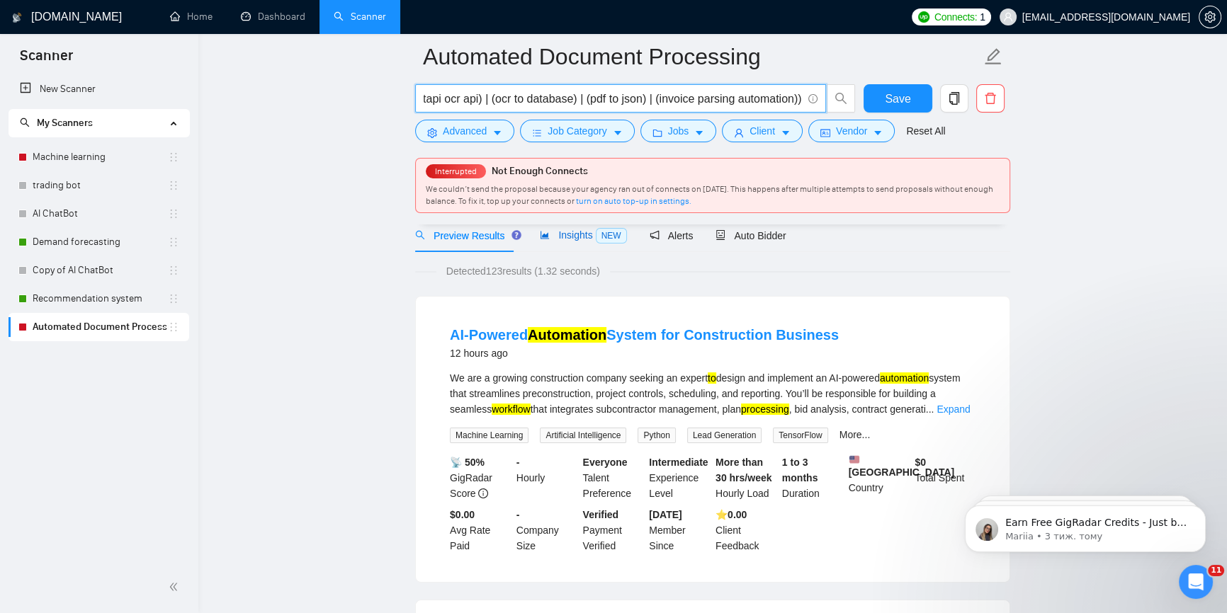
click at [596, 238] on span "NEW" at bounding box center [611, 236] width 31 height 16
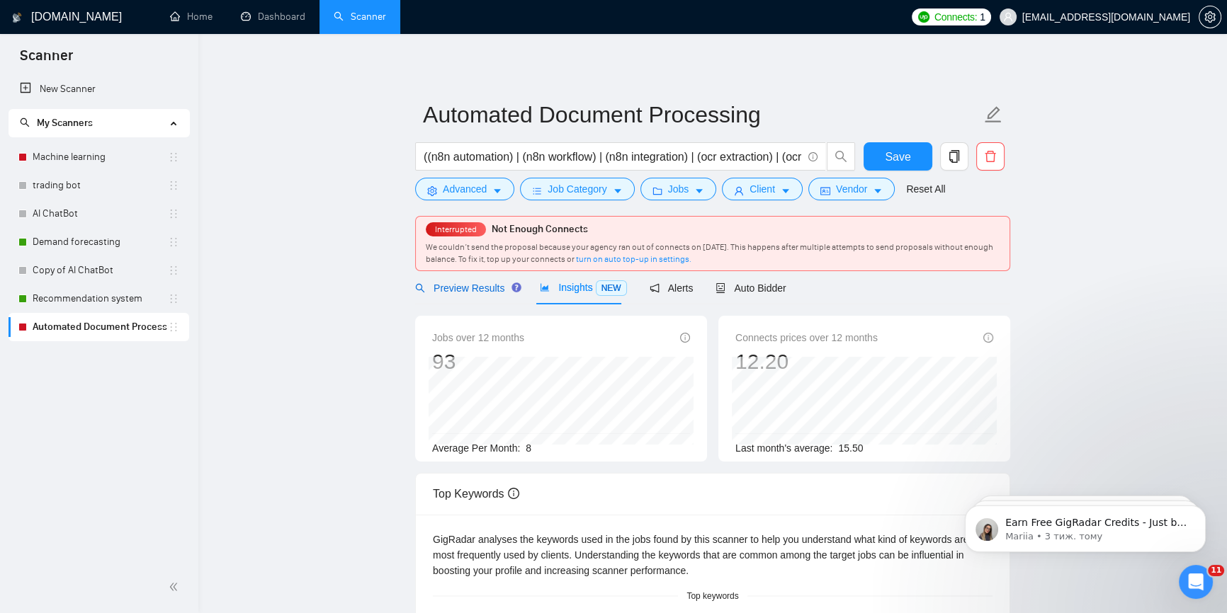
click at [474, 290] on span "Preview Results" at bounding box center [466, 288] width 102 height 11
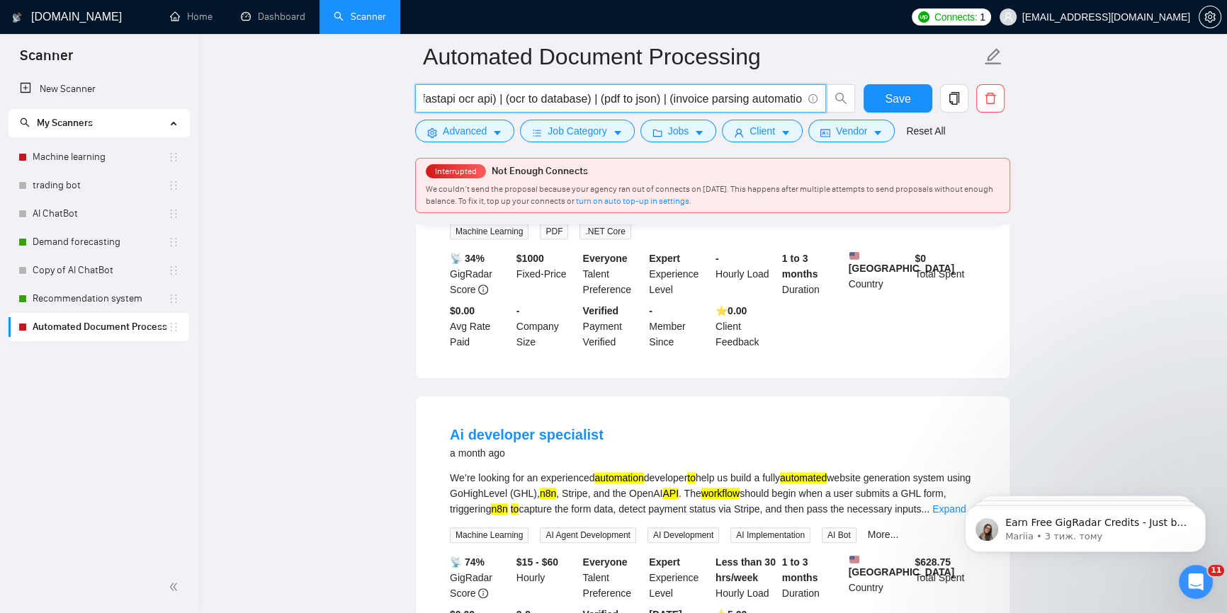
scroll to position [0, 1285]
drag, startPoint x: 744, startPoint y: 91, endPoint x: 790, endPoint y: 95, distance: 46.2
click at [790, 95] on input "((n8n automation) | (n8n workflow) | (n8n integration) | (ocr extraction) | (oc…" at bounding box center [612, 99] width 378 height 18
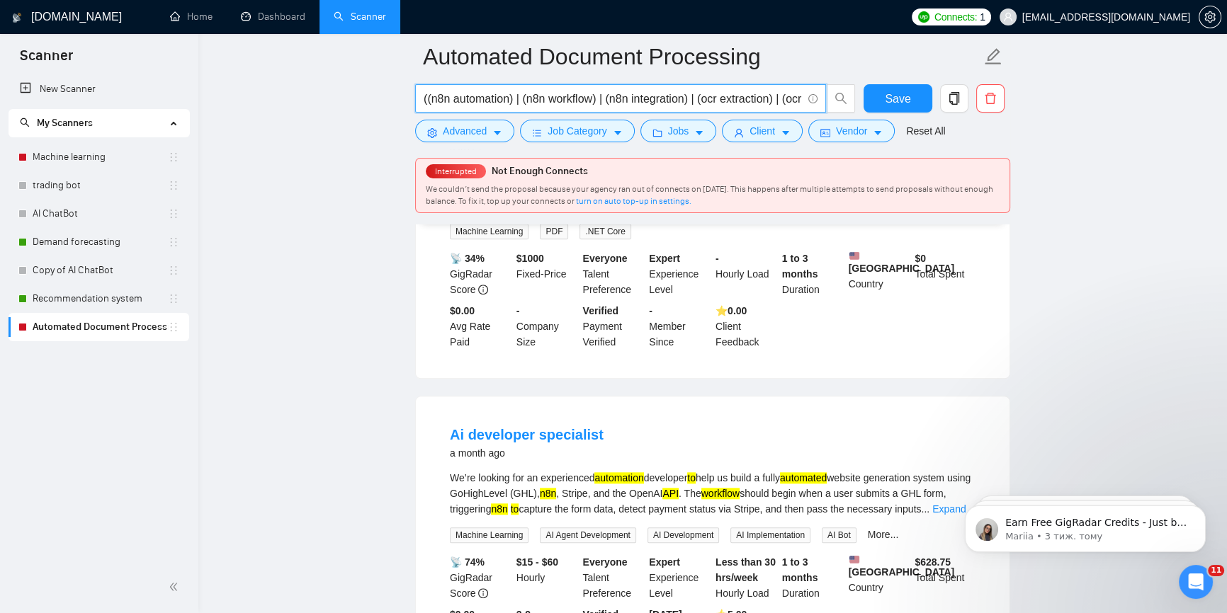
drag, startPoint x: 573, startPoint y: 99, endPoint x: 331, endPoint y: 88, distance: 241.8
click at [636, 103] on input "((n8n automation) | (n8n workflow) | (n8n integration) | (ocr extraction) | (oc…" at bounding box center [612, 99] width 378 height 18
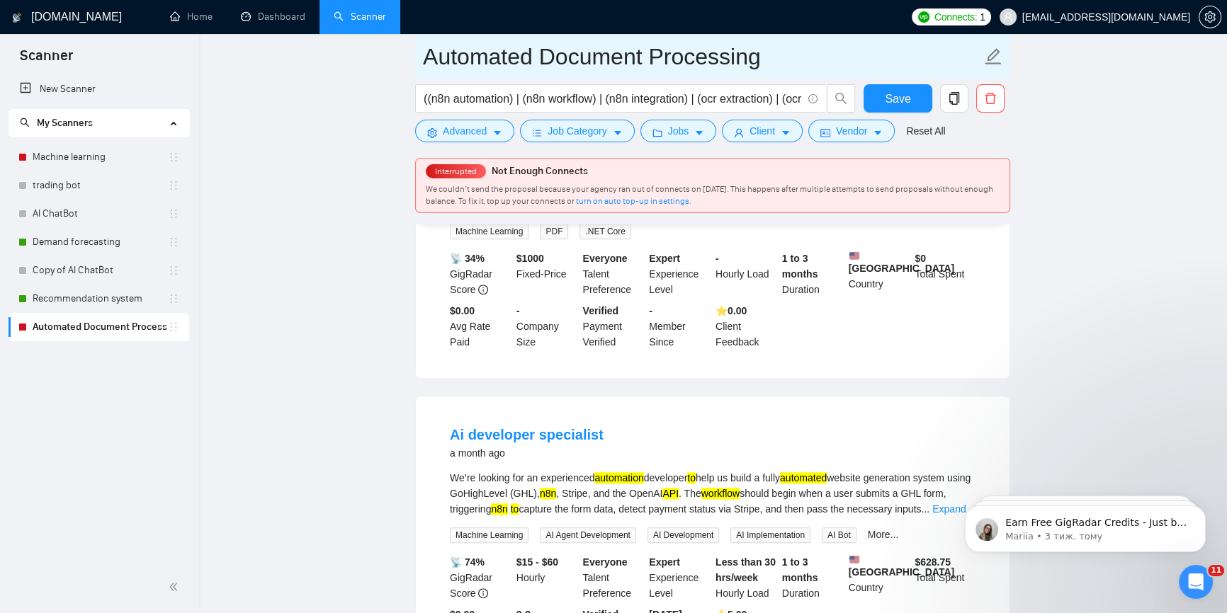
drag, startPoint x: 550, startPoint y: 52, endPoint x: 778, endPoint y: 63, distance: 227.6
click at [778, 63] on input "Automated Document Processing" at bounding box center [702, 56] width 558 height 35
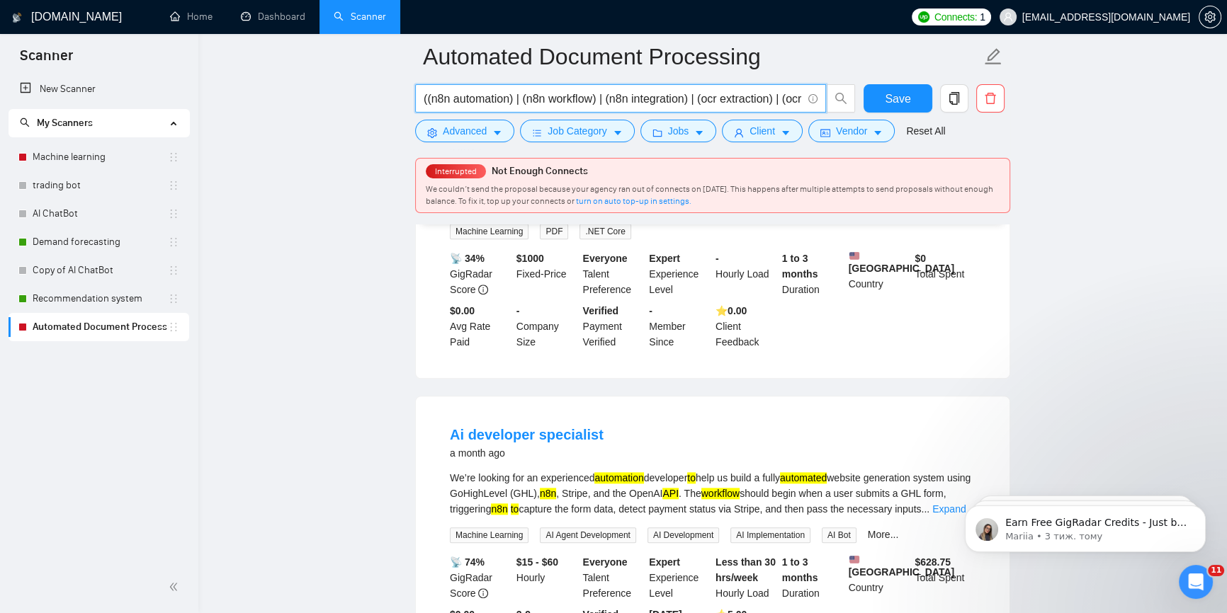
click at [521, 91] on input "((n8n automation) | (n8n workflow) | (n8n integration) | (ocr extraction) | (oc…" at bounding box center [612, 99] width 378 height 18
paste input "(ocr extraction) | (ocr document parsing) | (ocr automation pipeline) | (api ba…"
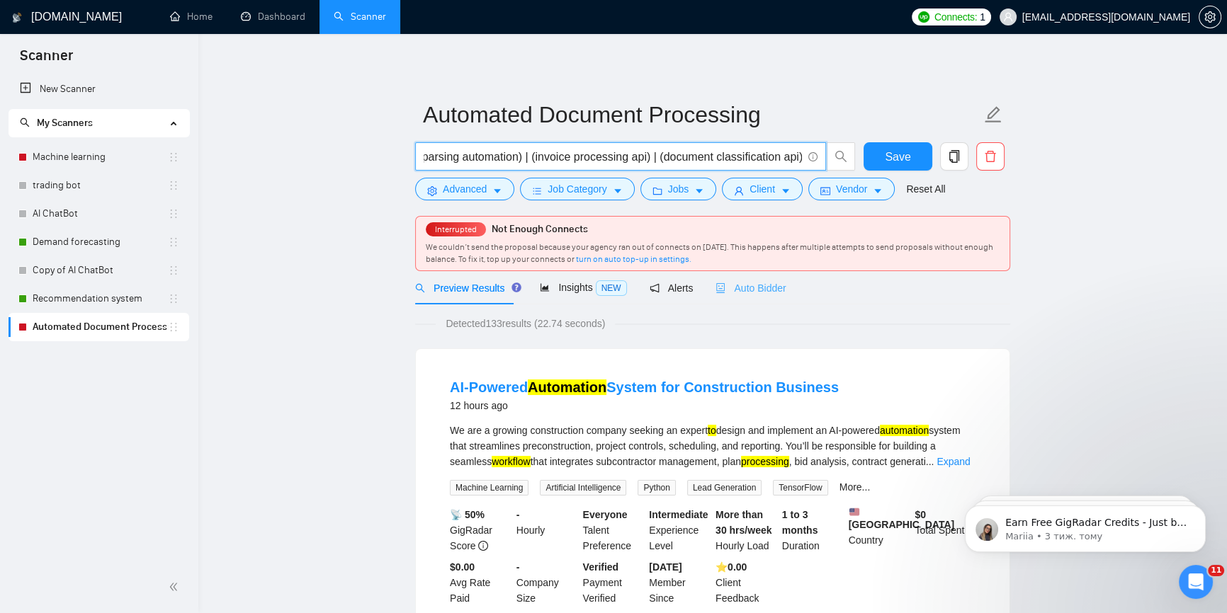
type input "((n8n automation) | (n8n workflow) | (n8n integration) | (ocr extraction) | (oc…"
click at [744, 295] on div "Auto Bidder" at bounding box center [750, 288] width 70 height 16
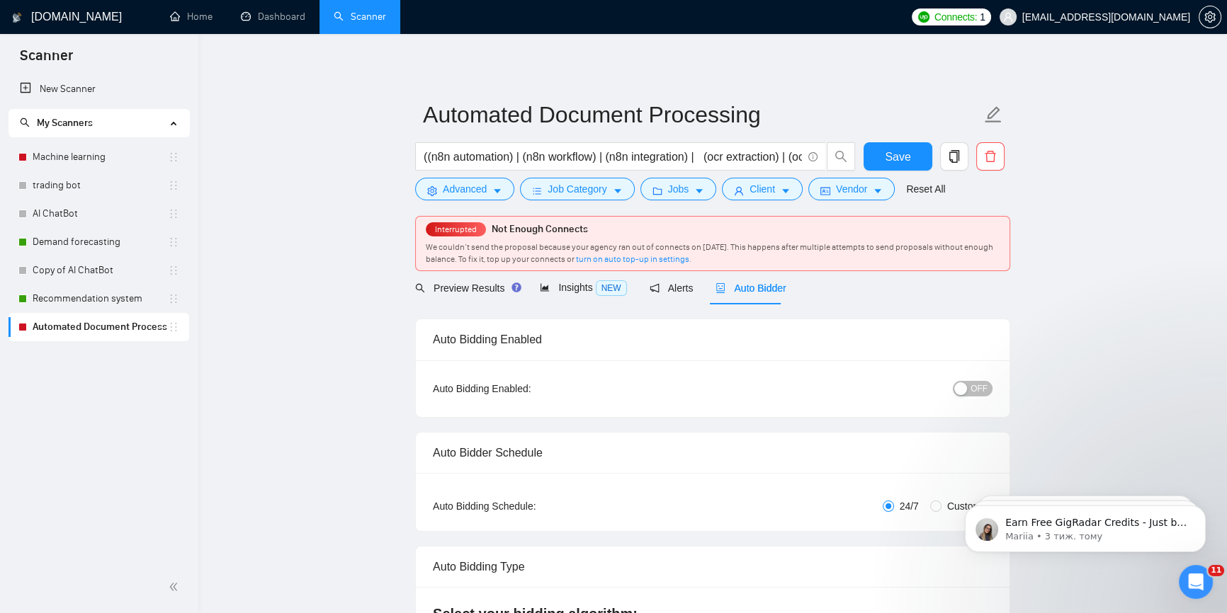
click at [989, 394] on div "OFF" at bounding box center [899, 388] width 186 height 16
click at [989, 395] on div "OFF" at bounding box center [899, 388] width 186 height 16
click at [979, 390] on span "OFF" at bounding box center [978, 389] width 17 height 16
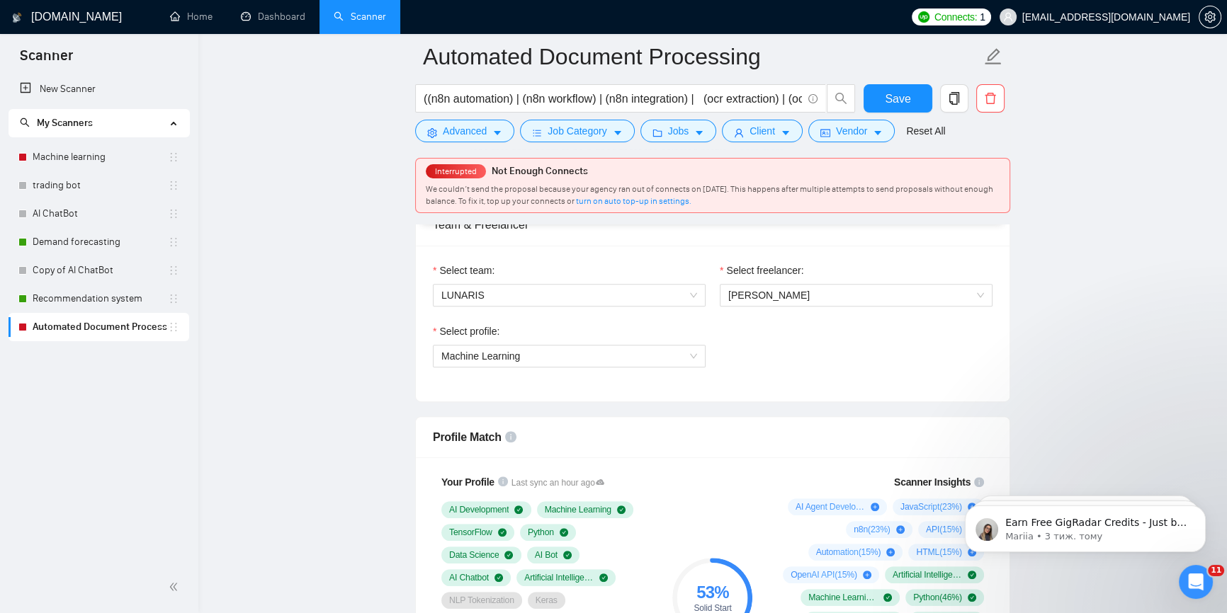
scroll to position [901, 0]
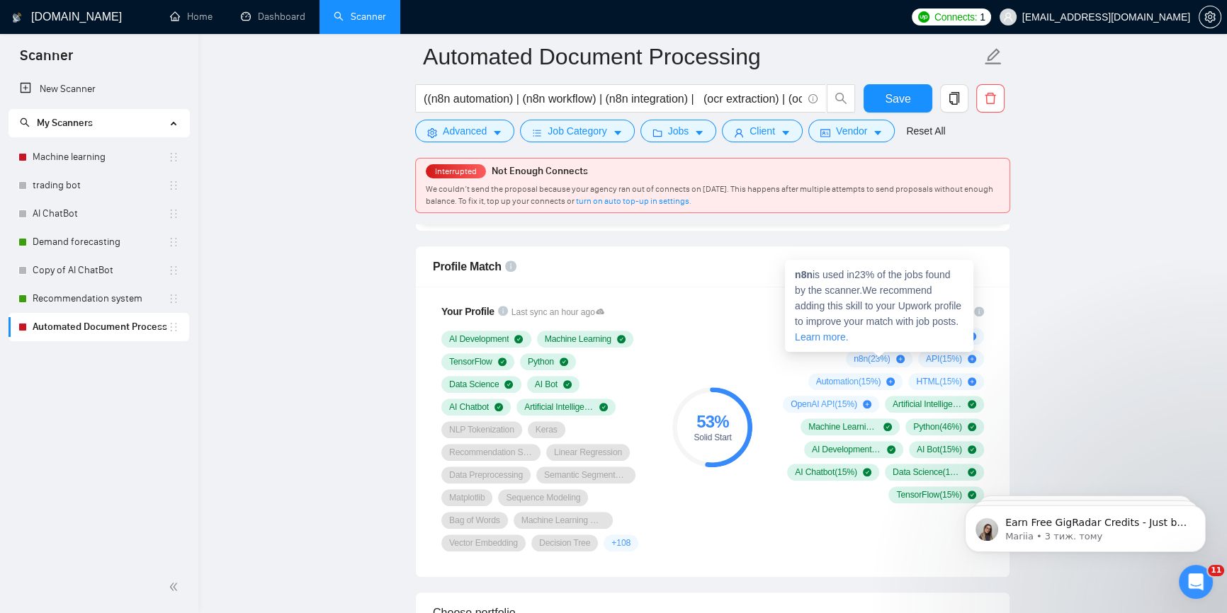
click at [899, 355] on icon "plus-circle" at bounding box center [900, 359] width 8 height 8
click at [898, 355] on icon "plus-circle" at bounding box center [900, 359] width 8 height 8
click at [902, 355] on icon "plus-circle" at bounding box center [900, 359] width 8 height 8
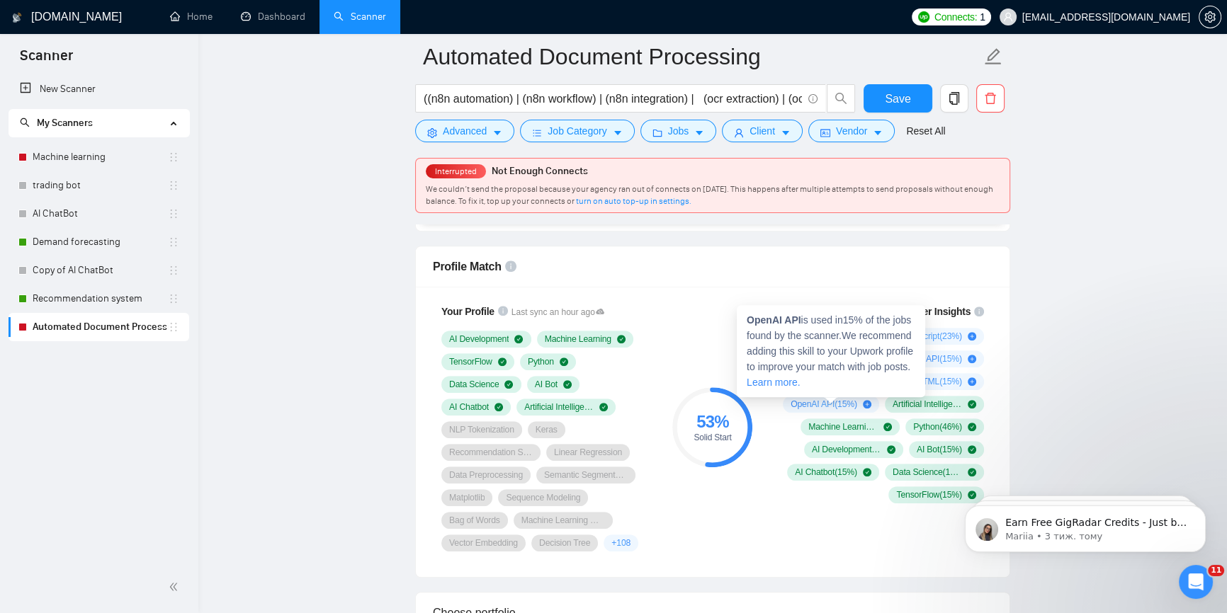
click at [869, 400] on icon "plus-circle" at bounding box center [867, 404] width 8 height 8
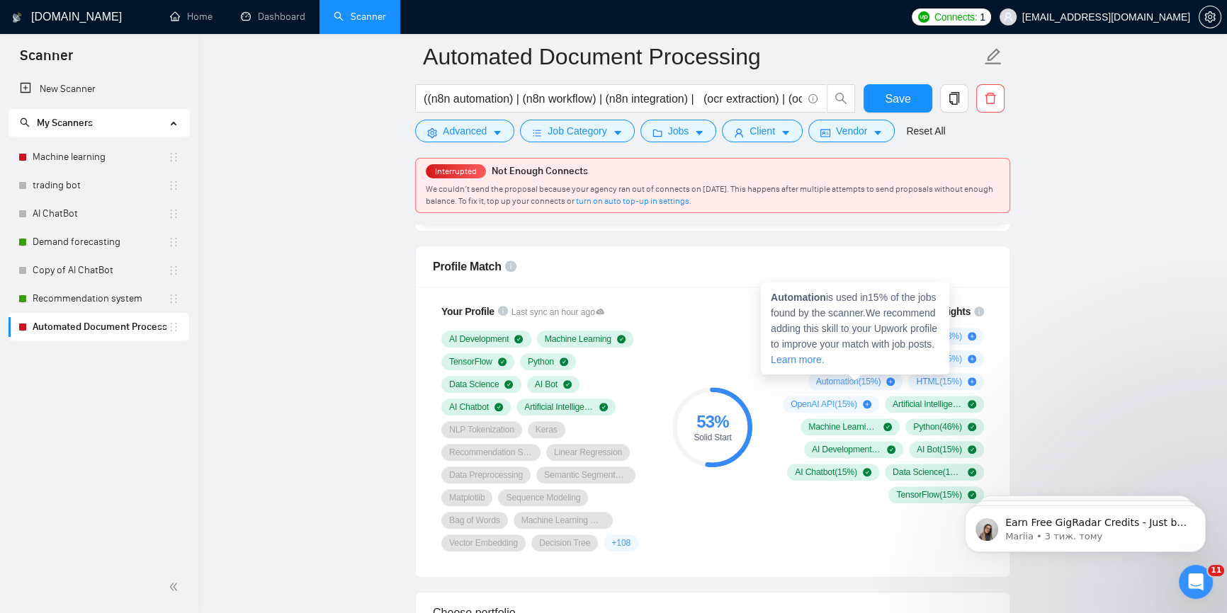
click at [817, 377] on span "Automation ( 15 %)" at bounding box center [848, 381] width 65 height 11
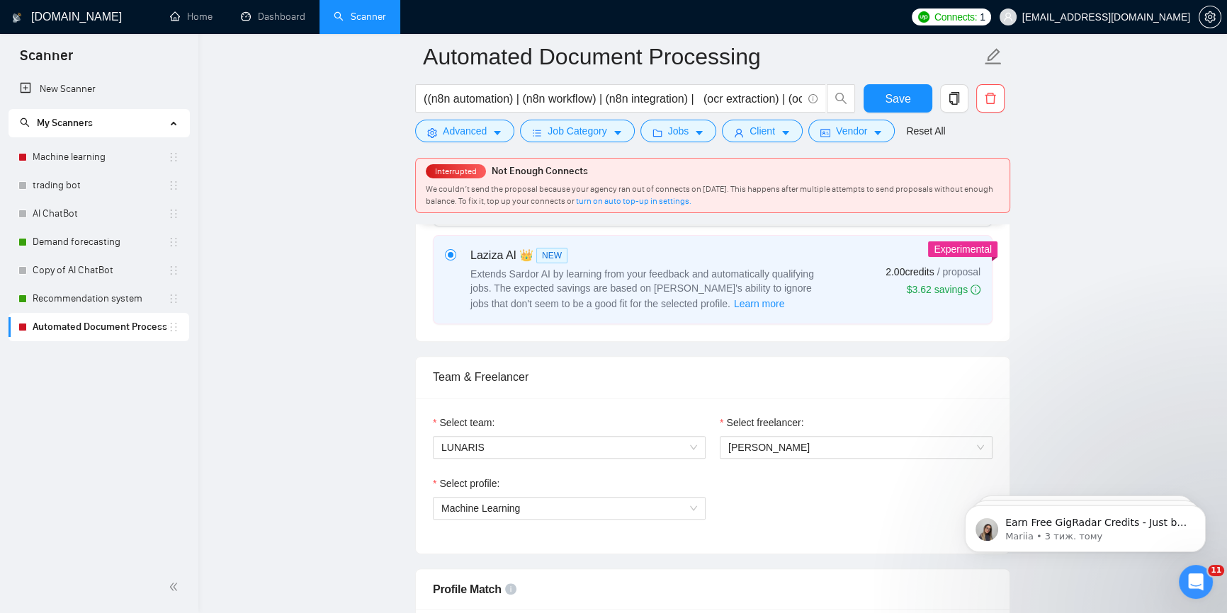
scroll to position [579, 0]
click at [544, 508] on span "Machine Learning" at bounding box center [569, 506] width 256 height 21
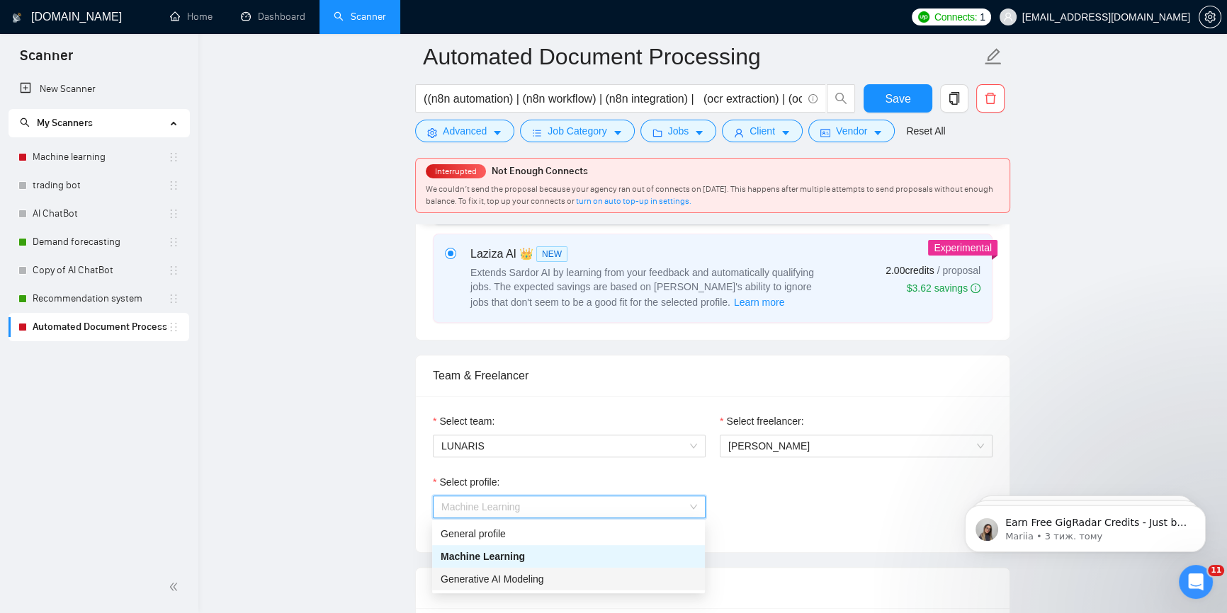
click at [531, 578] on span "Generative AI Modeling" at bounding box center [491, 579] width 103 height 11
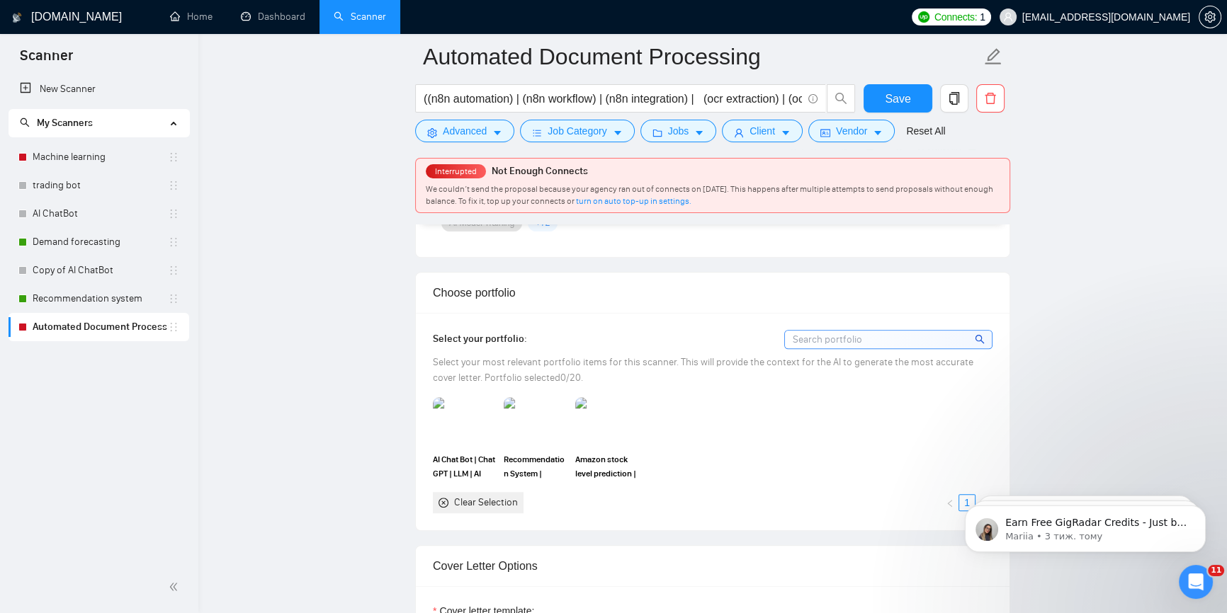
scroll to position [1223, 0]
click at [885, 90] on button "Save" at bounding box center [897, 98] width 69 height 28
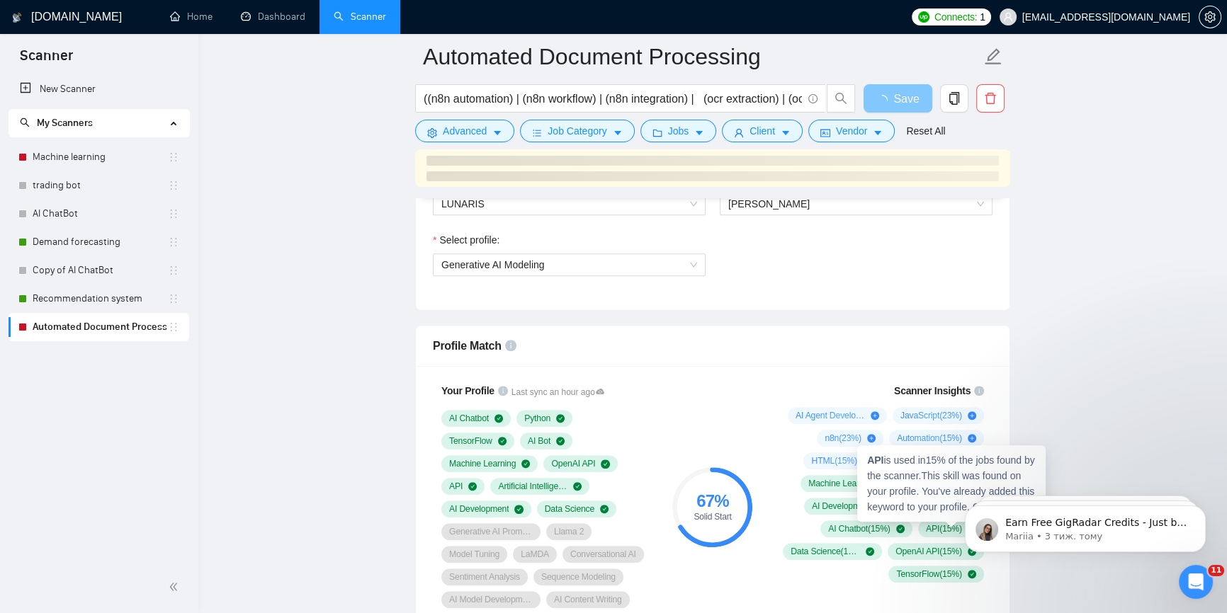
scroll to position [644, 0]
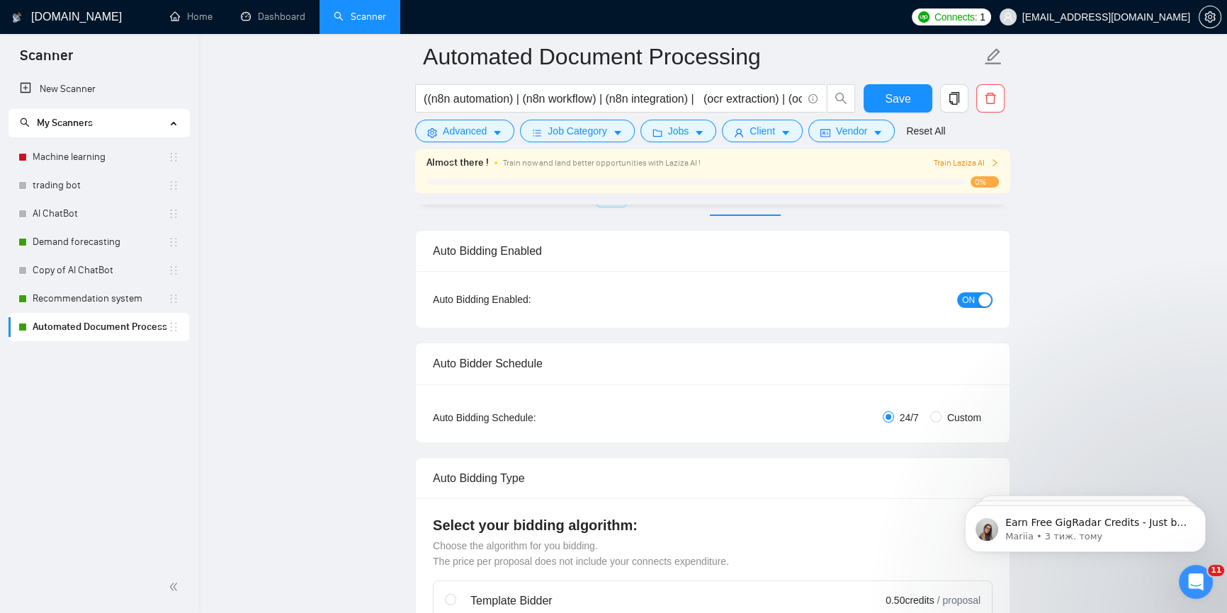
scroll to position [64, 0]
